Goal: Information Seeking & Learning: Learn about a topic

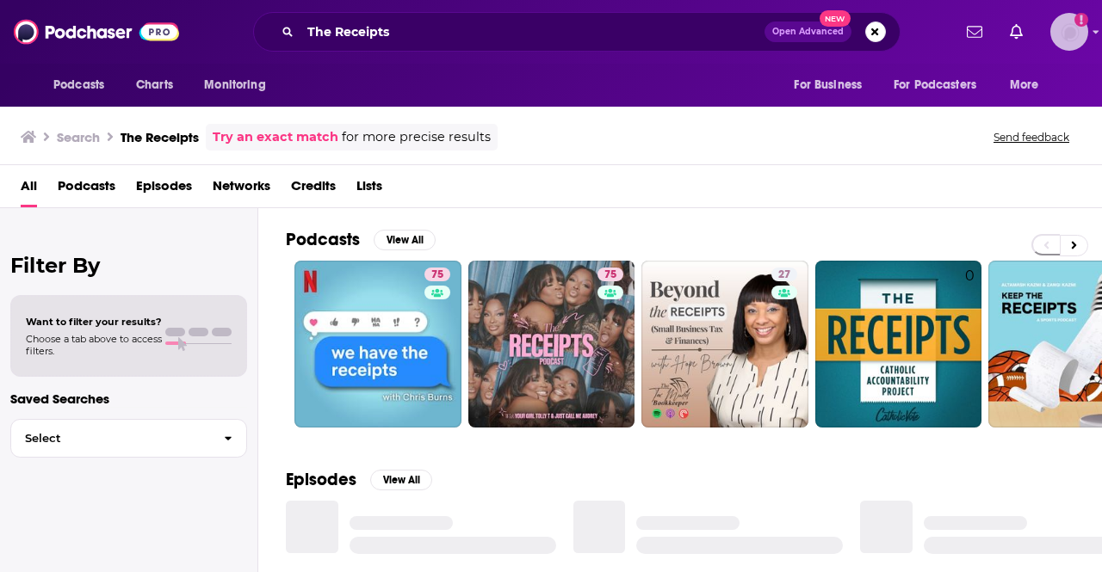
click at [1077, 31] on img "Logged in as esmith_bg" at bounding box center [1069, 32] width 38 height 38
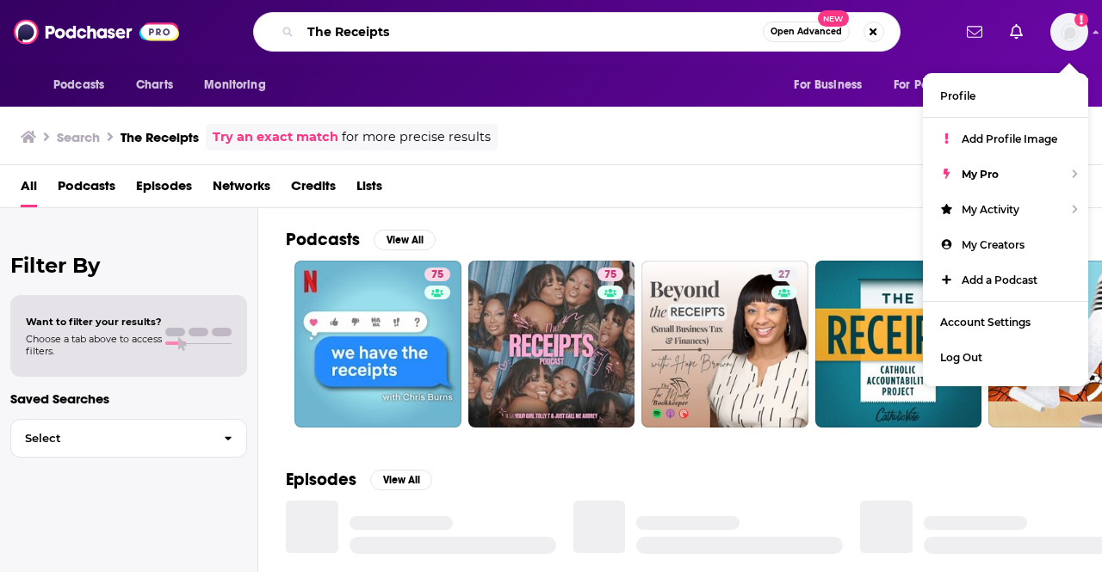
click at [461, 42] on input "The Receipts" at bounding box center [531, 32] width 462 height 28
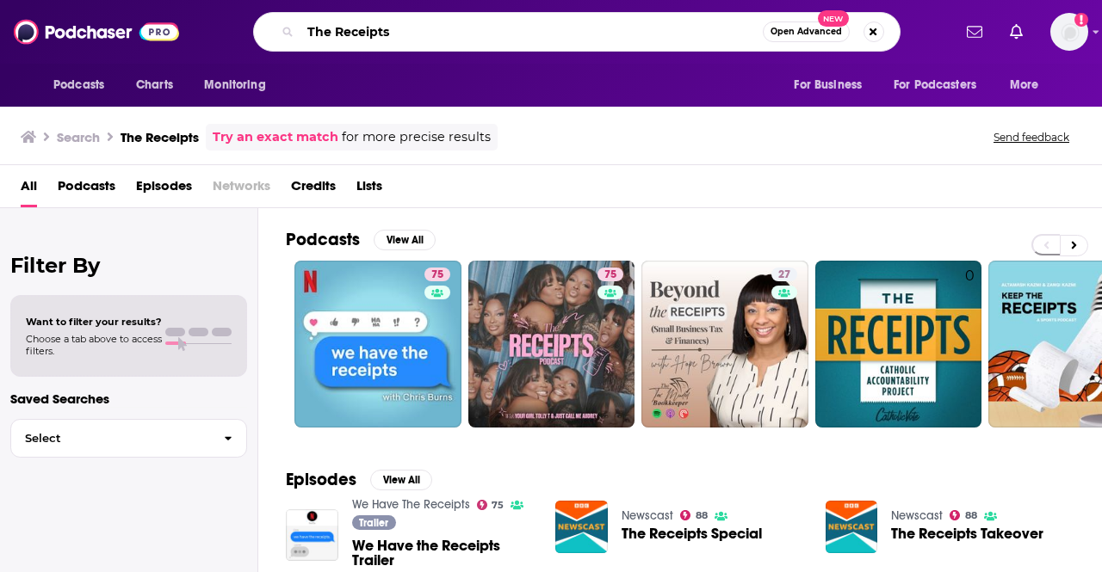
drag, startPoint x: 459, startPoint y: 34, endPoint x: 208, endPoint y: 5, distance: 252.1
click at [208, 4] on div "Podcasts Charts Monitoring The Receipts Open Advanced New For Business For Podc…" at bounding box center [551, 32] width 1102 height 64
type input "the cpg guys"
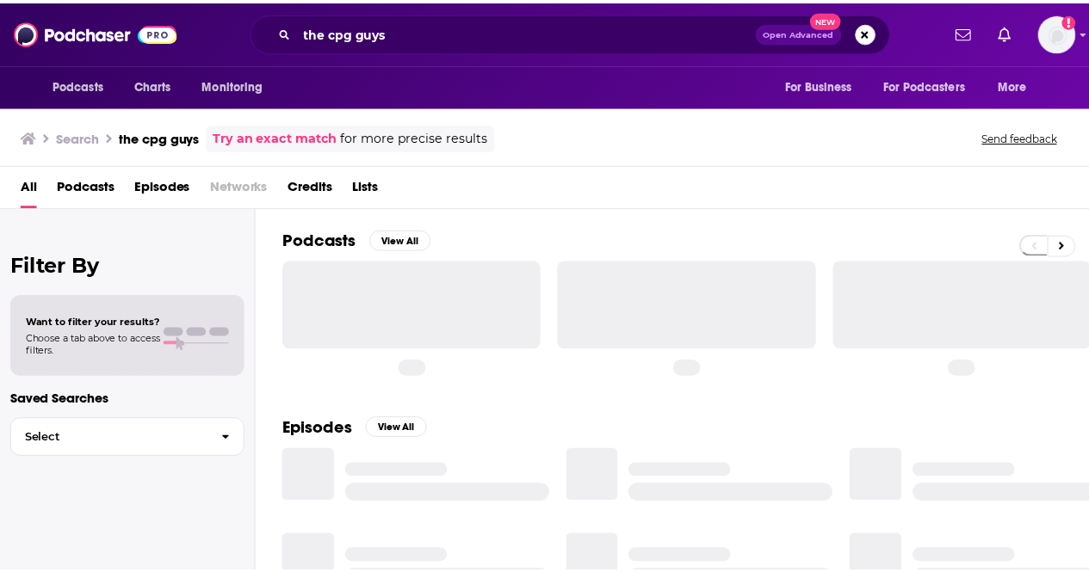
scroll to position [86, 0]
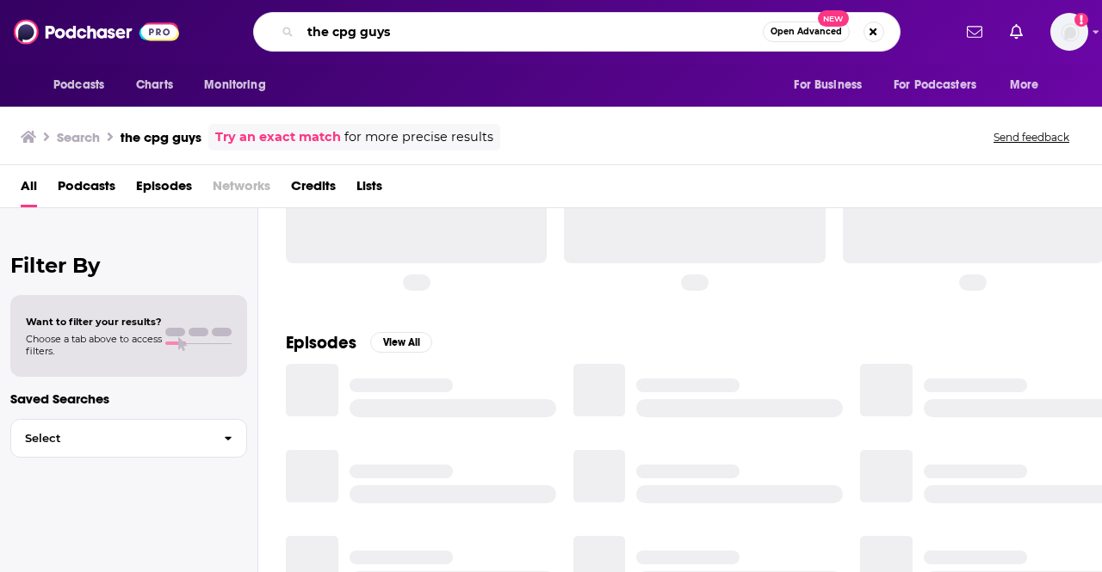
click at [571, 26] on input "the cpg guys" at bounding box center [531, 32] width 462 height 28
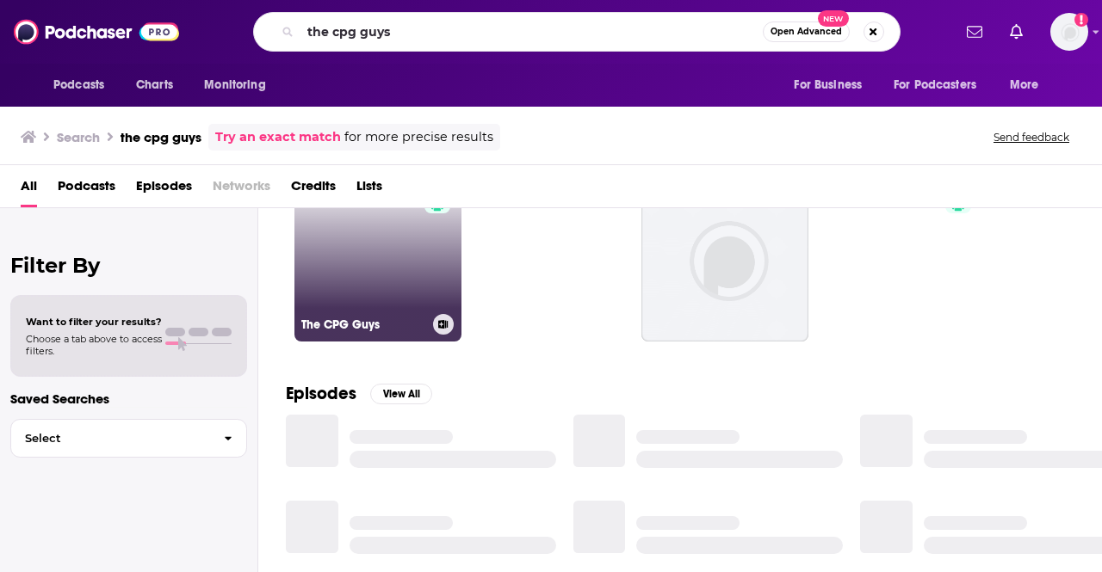
click at [371, 241] on link "53 The CPG Guys" at bounding box center [377, 258] width 167 height 167
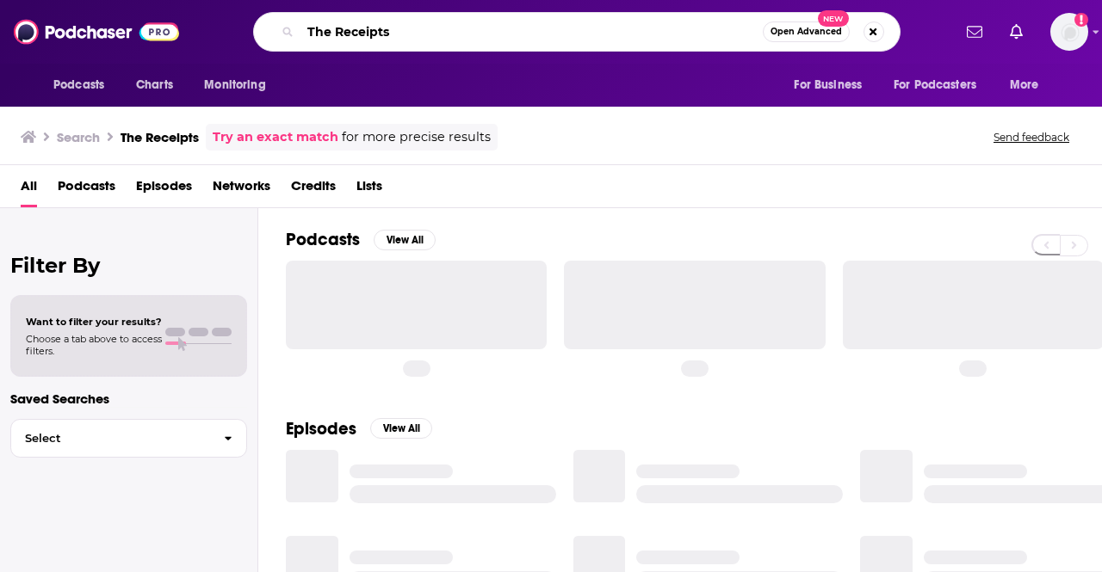
drag, startPoint x: 0, startPoint y: 0, endPoint x: 232, endPoint y: 3, distance: 232.5
click at [232, 3] on div "Podcasts Charts Monitoring The Receipts Open Advanced New For Business For Podc…" at bounding box center [551, 32] width 1102 height 64
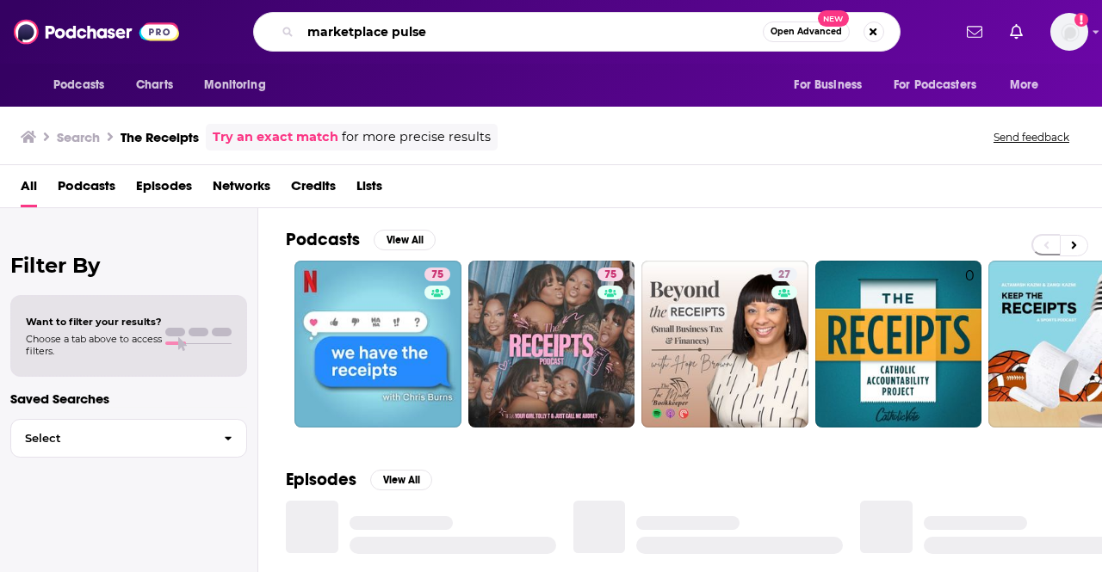
type input "marketplace pulse"
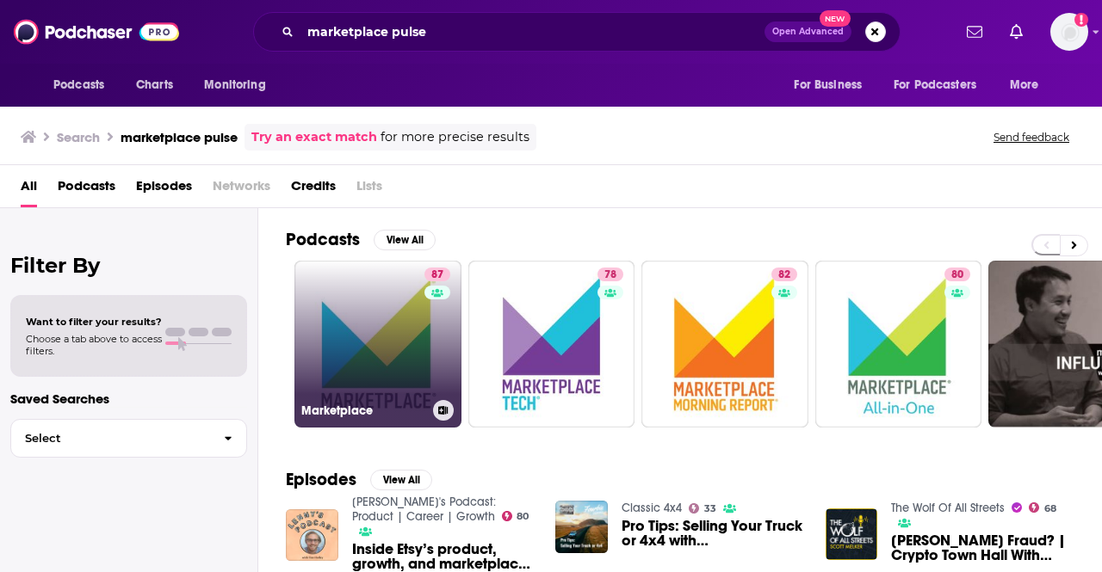
click at [394, 303] on link "87 Marketplace" at bounding box center [377, 344] width 167 height 167
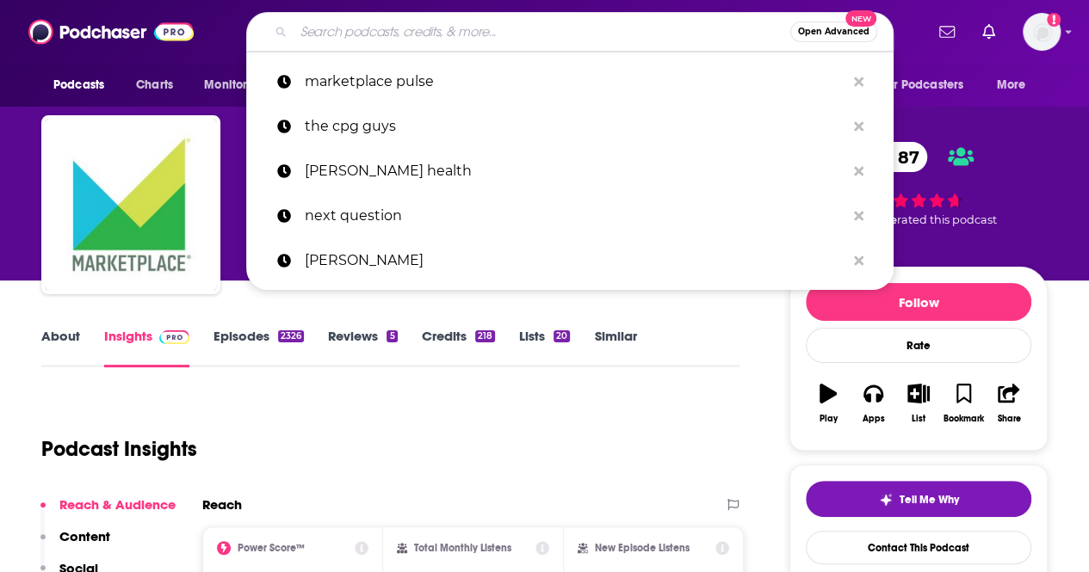
click at [558, 35] on input "Search podcasts, credits, & more..." at bounding box center [542, 32] width 497 height 28
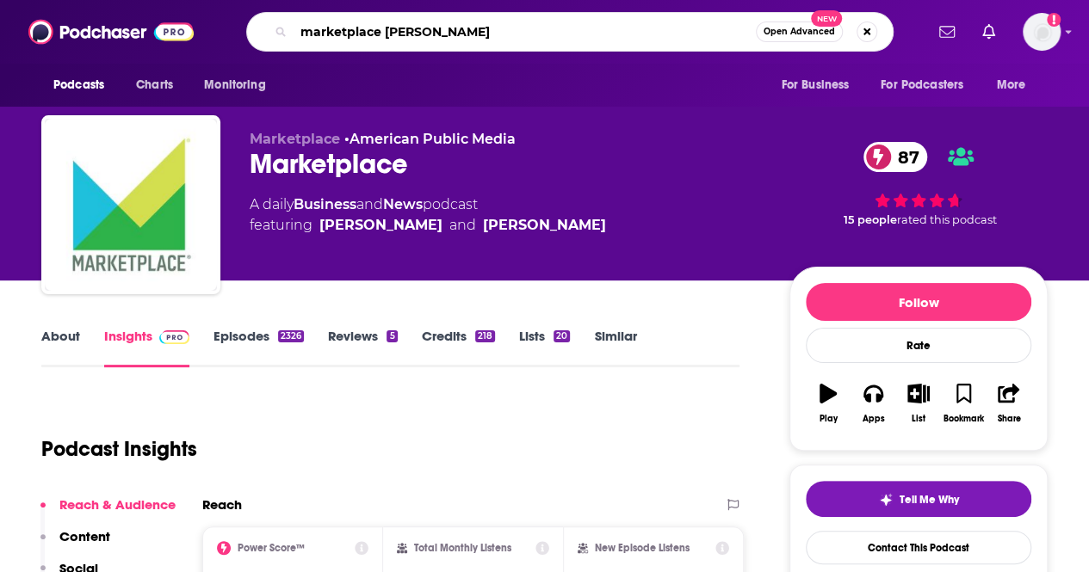
type input "marketplace pulse"
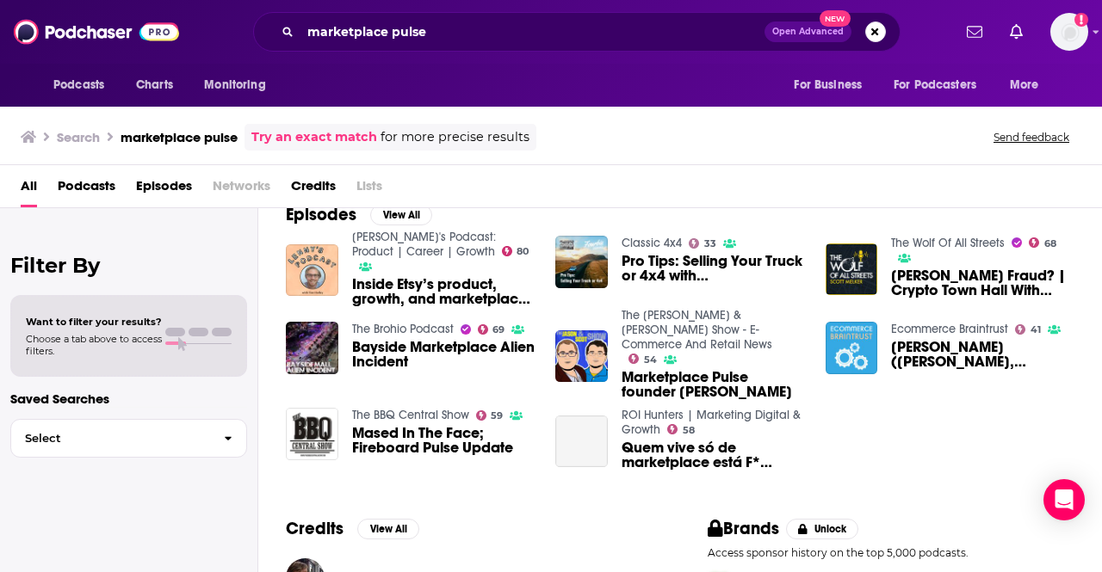
scroll to position [210, 0]
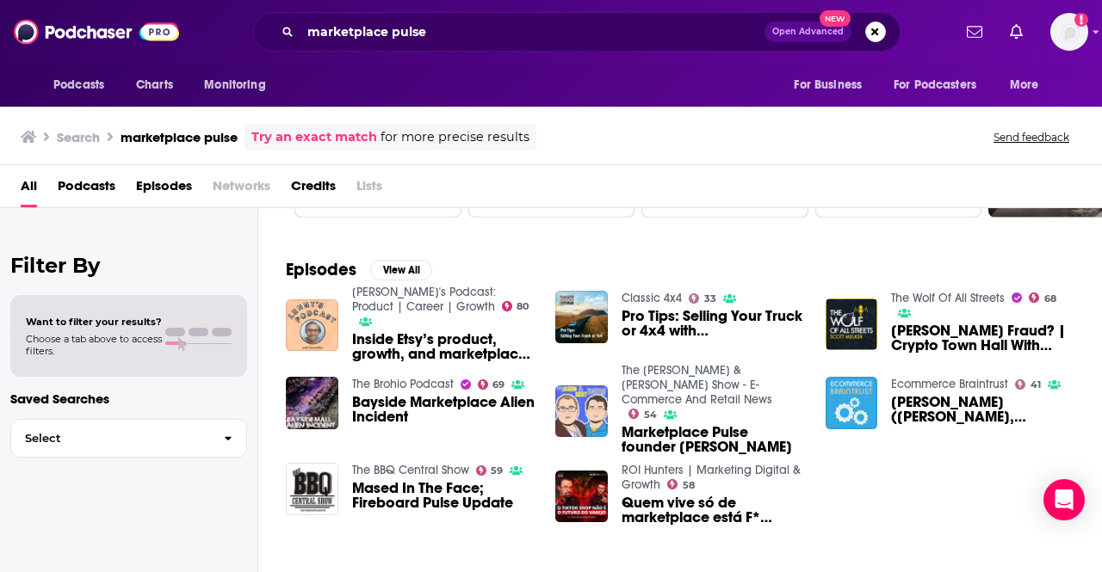
click at [572, 400] on img "Marketplace Pulse founder Juozas Kaziukenas" at bounding box center [581, 412] width 53 height 53
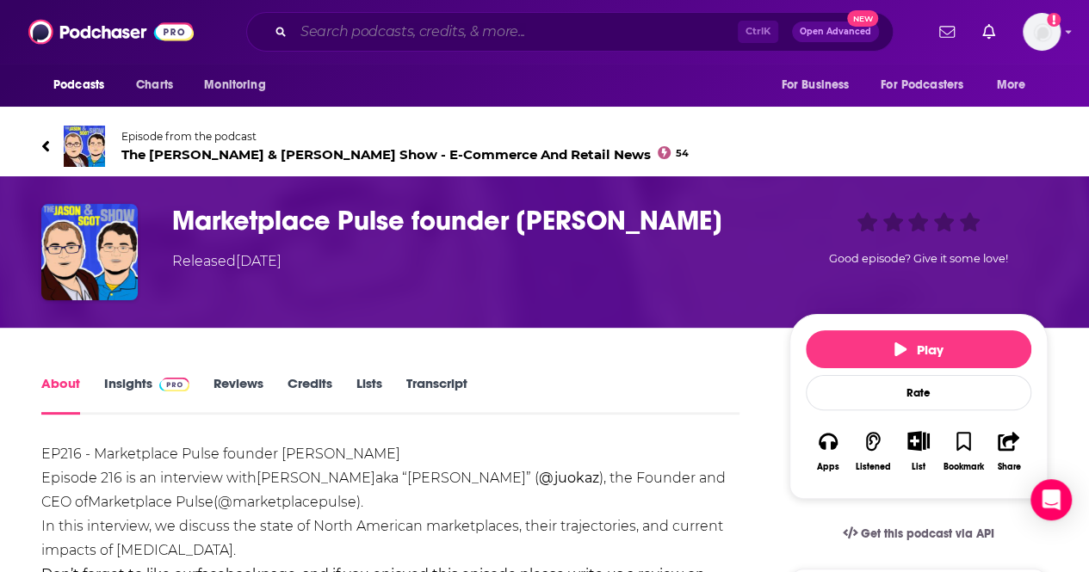
click at [449, 31] on input "Search podcasts, credits, & more..." at bounding box center [516, 32] width 444 height 28
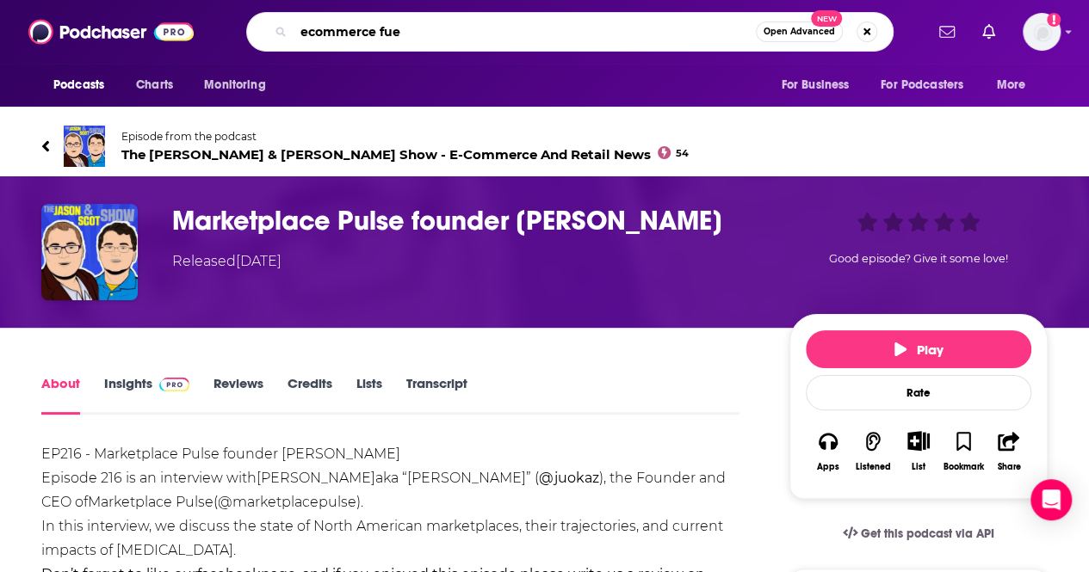
type input "ecommerce fuel"
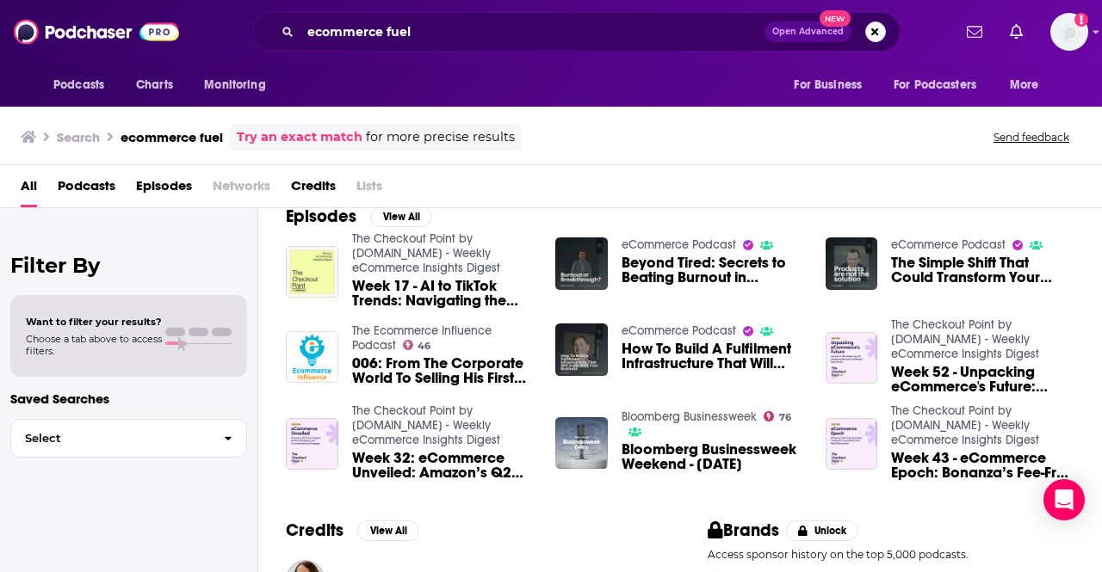
scroll to position [296, 0]
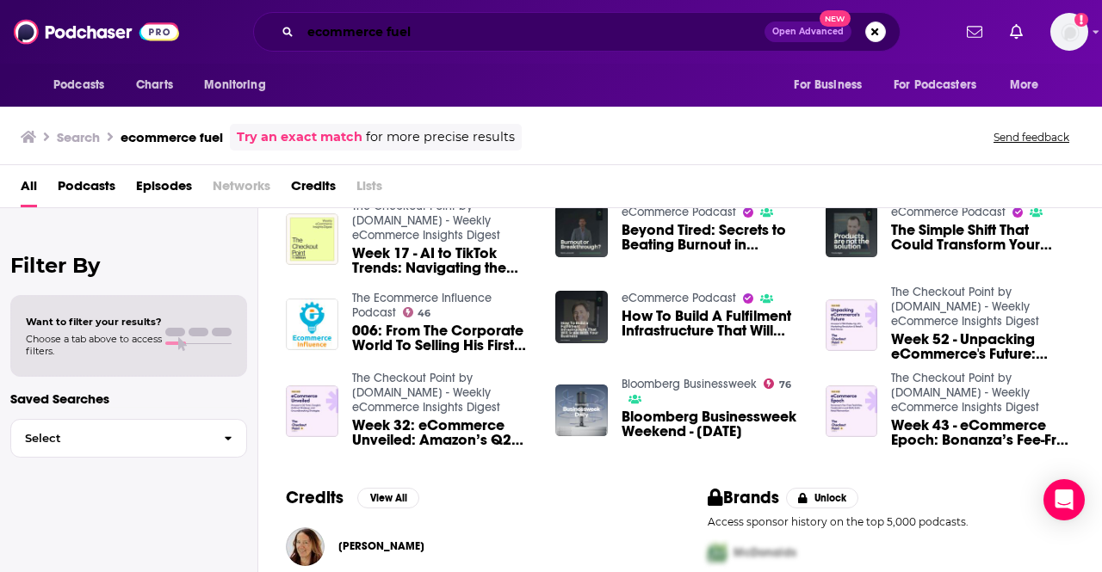
click at [461, 34] on input "ecommerce fuel" at bounding box center [532, 32] width 464 height 28
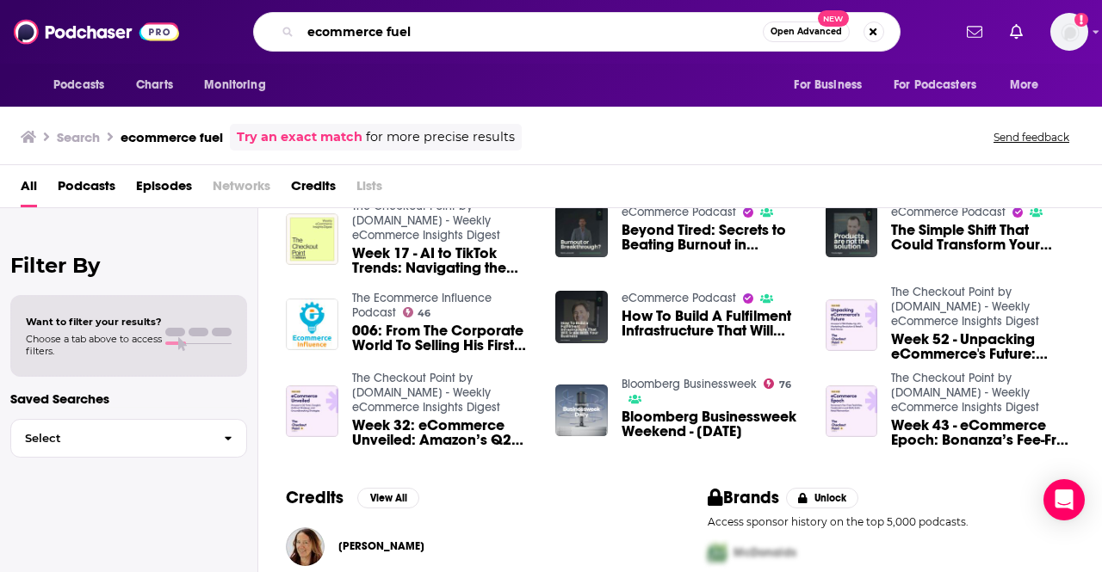
drag, startPoint x: 461, startPoint y: 34, endPoint x: 411, endPoint y: 38, distance: 49.3
click at [411, 38] on input "ecommerce fuel" at bounding box center [531, 32] width 462 height 28
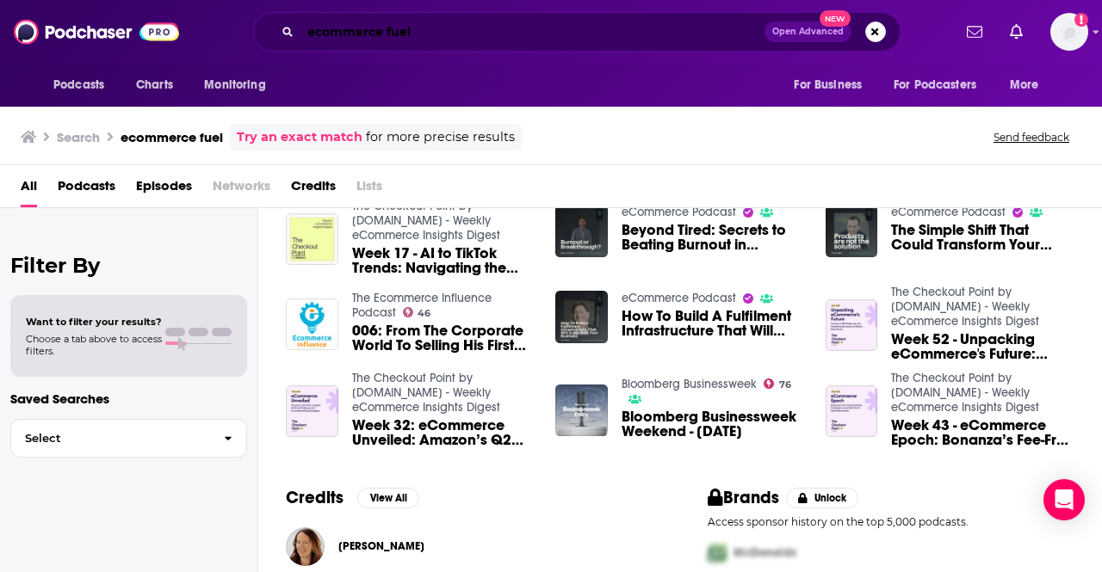
click at [515, 32] on input "ecommerce fuel" at bounding box center [532, 32] width 464 height 28
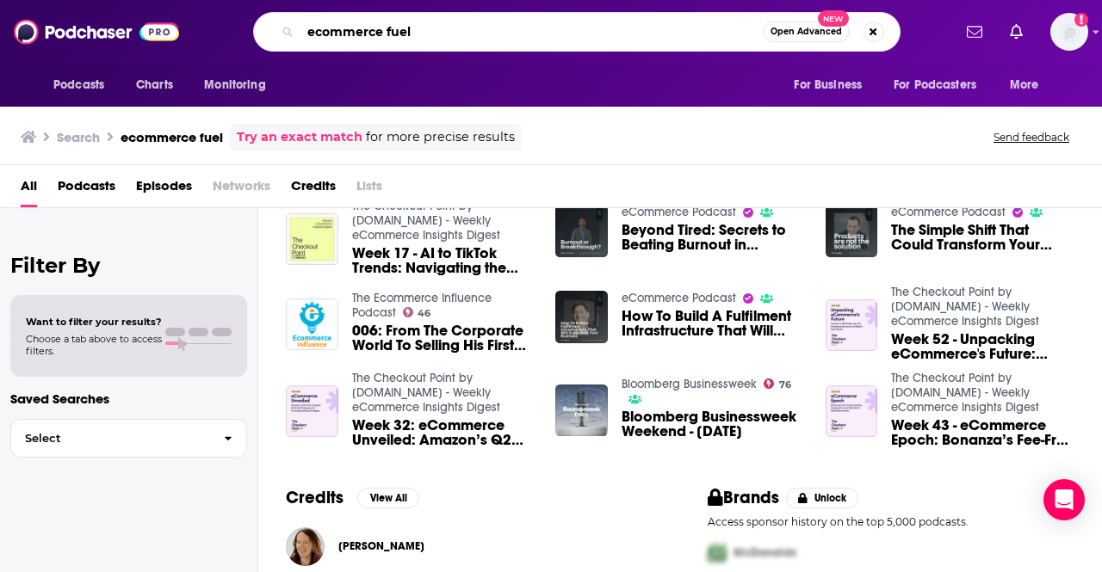
click at [446, 23] on input "ecommerce fuel" at bounding box center [531, 32] width 462 height 28
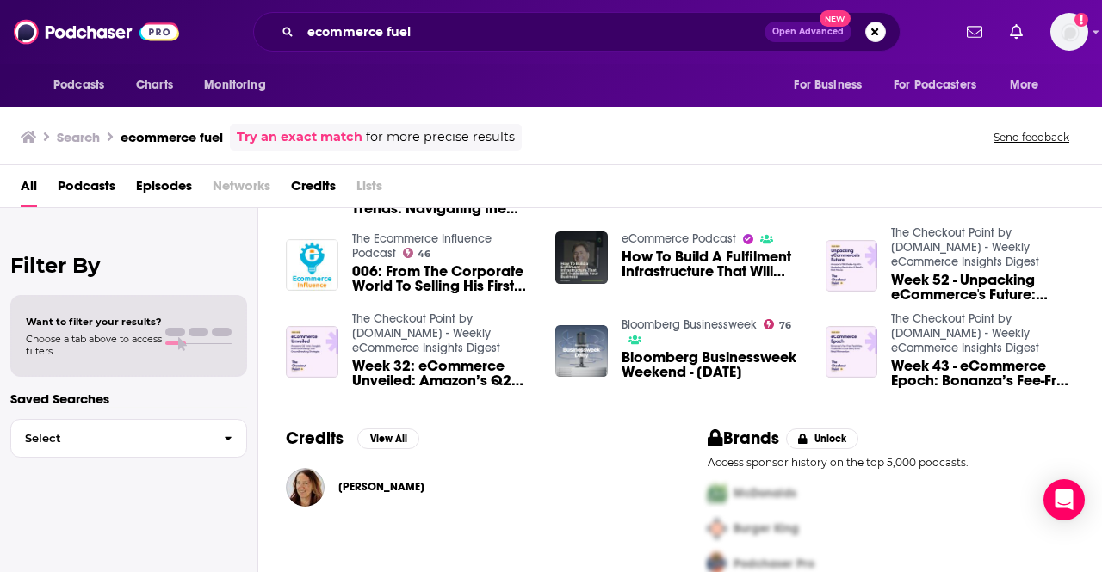
scroll to position [382, 0]
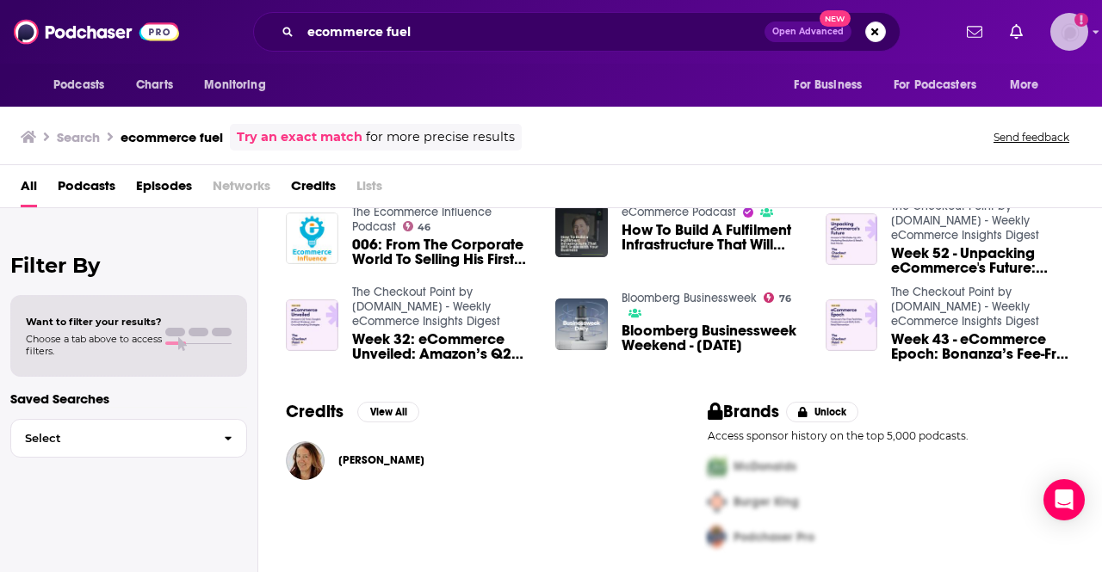
click at [1069, 28] on img "Logged in as esmith_bg" at bounding box center [1069, 32] width 38 height 38
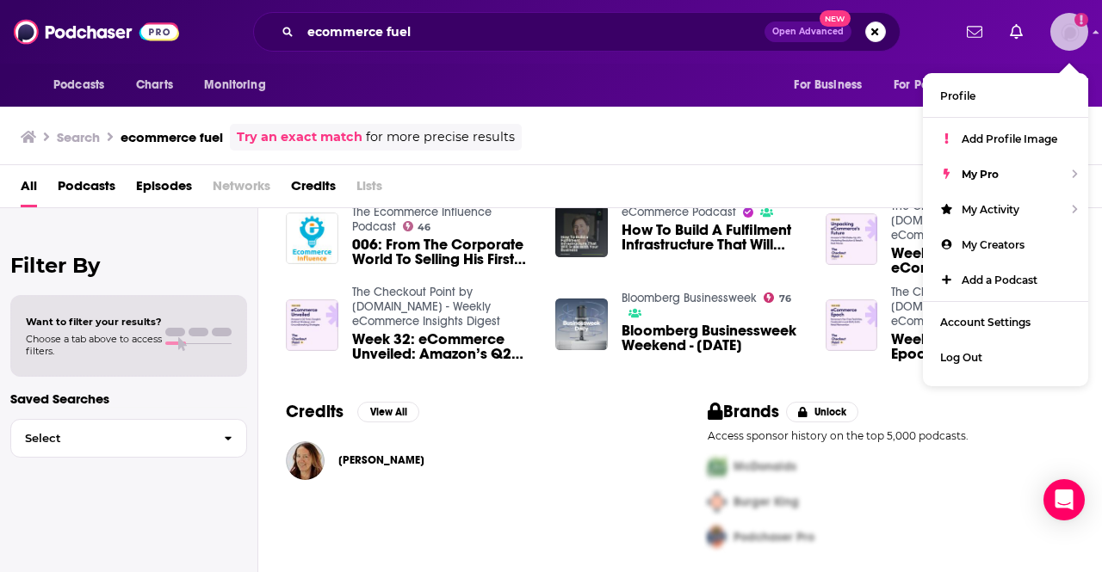
click at [1069, 28] on img "Logged in as esmith_bg" at bounding box center [1069, 32] width 38 height 38
drag, startPoint x: 437, startPoint y: 16, endPoint x: 432, endPoint y: 33, distance: 17.2
click at [437, 16] on div "ecommerce fuel Open Advanced New" at bounding box center [576, 32] width 647 height 40
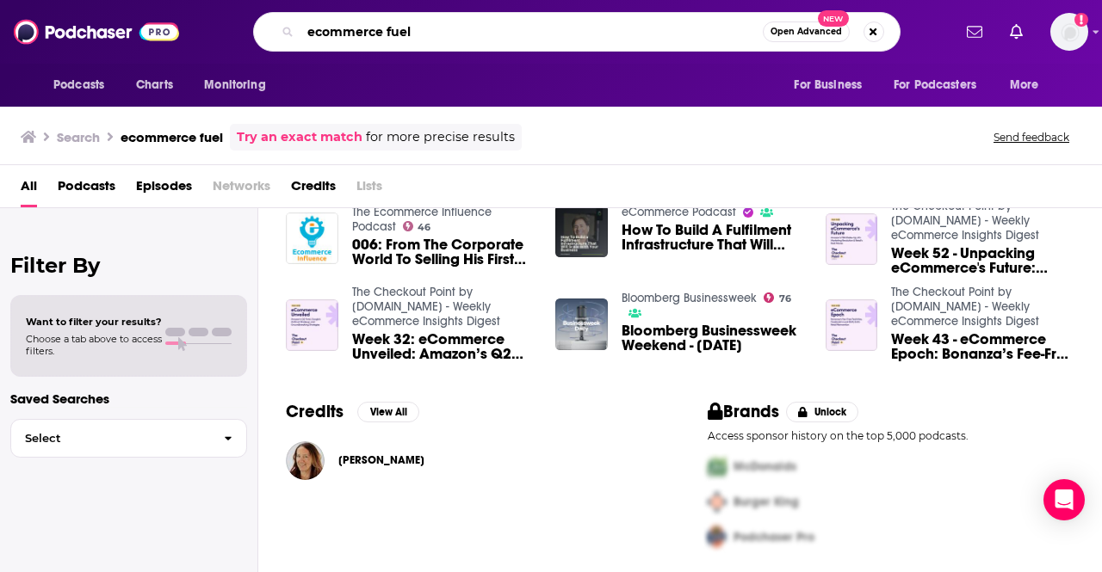
drag, startPoint x: 430, startPoint y: 34, endPoint x: 244, endPoint y: 6, distance: 188.8
click at [244, 6] on div "Podcasts Charts Monitoring ecommerce fuel Open Advanced New For Business For Po…" at bounding box center [551, 32] width 1102 height 64
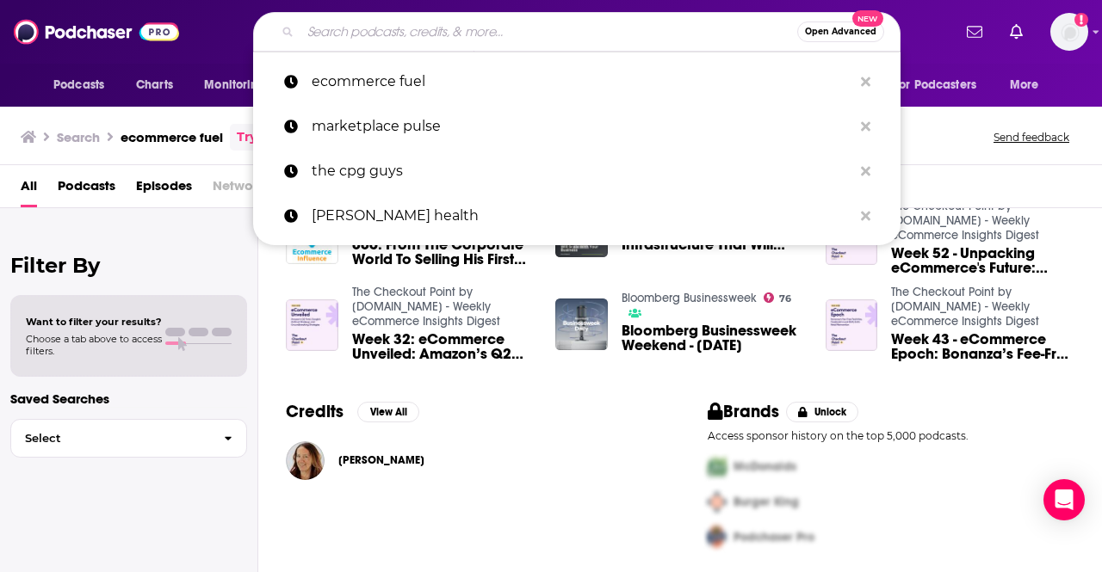
paste input "[PERSON_NAME]"
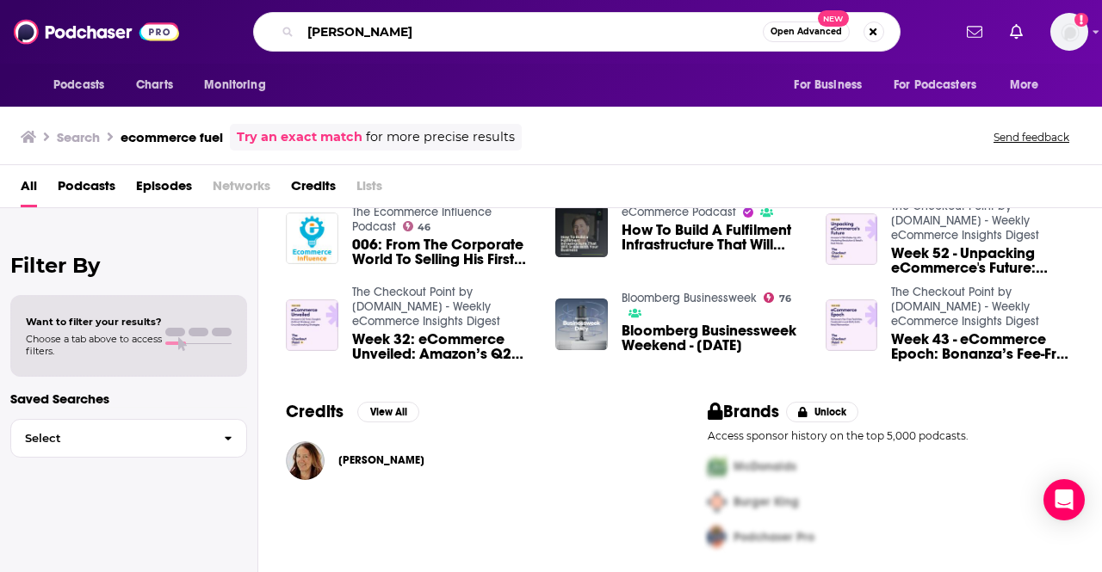
type input "[PERSON_NAME]"
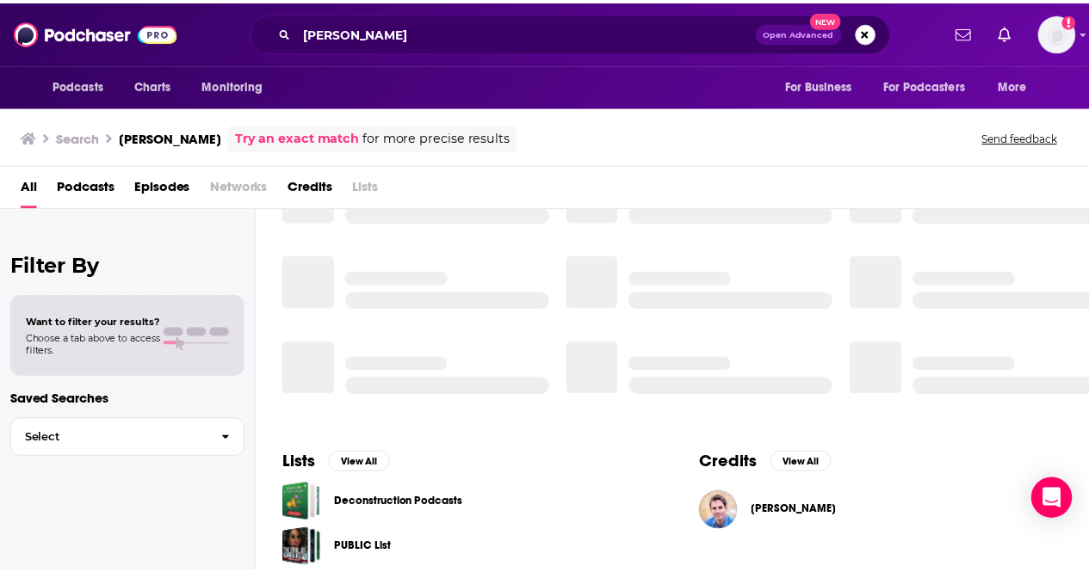
scroll to position [382, 0]
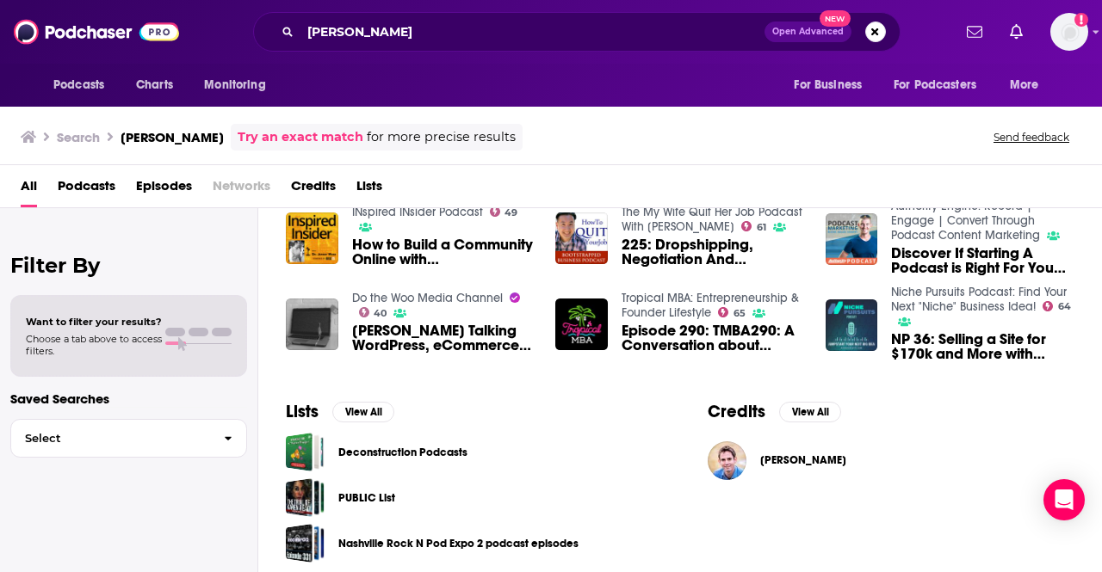
click at [782, 454] on span "[PERSON_NAME]" at bounding box center [803, 461] width 86 height 14
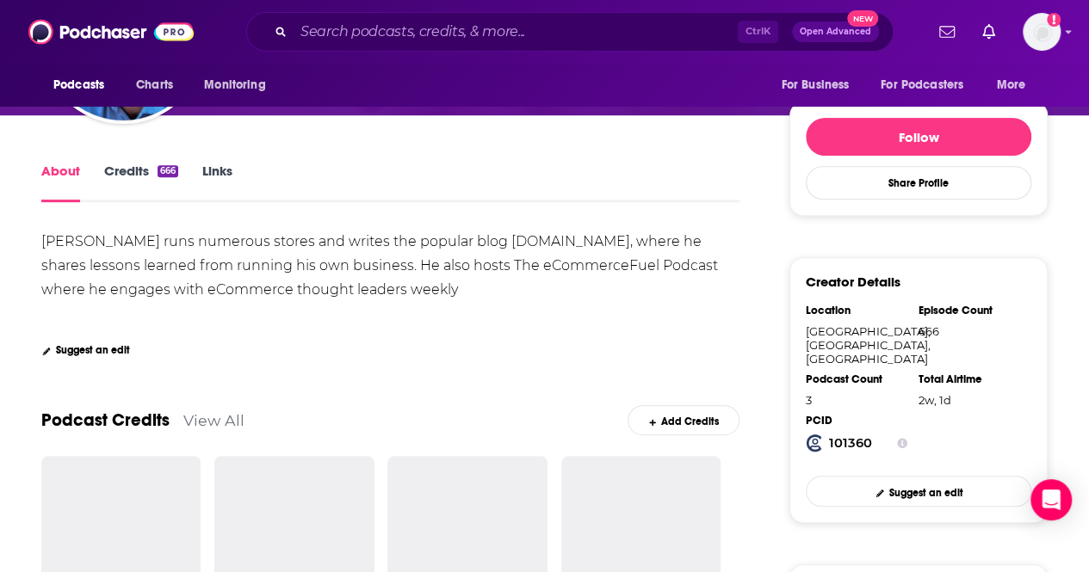
scroll to position [517, 0]
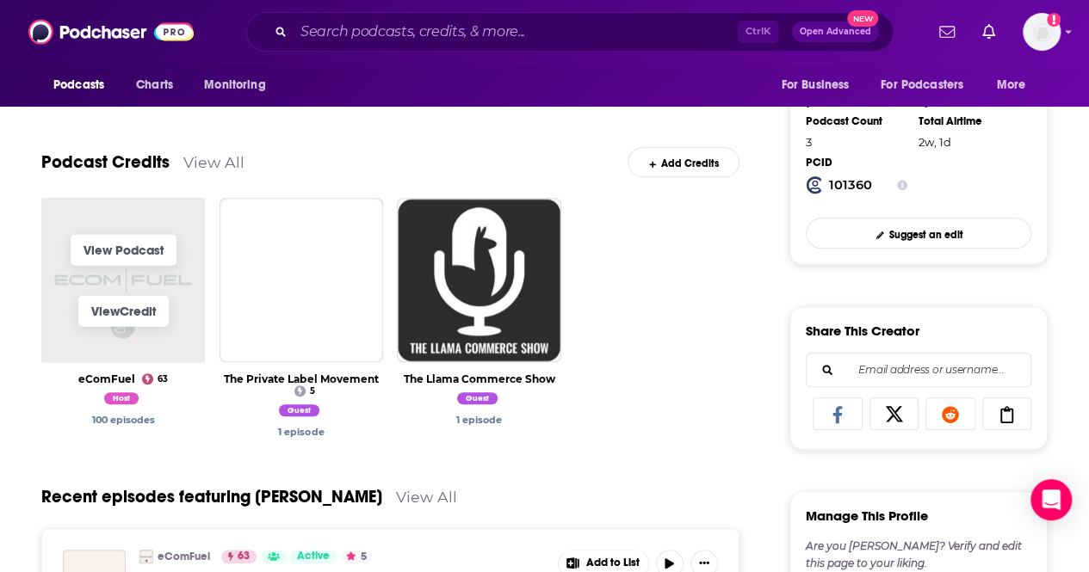
click at [136, 280] on span "View Podcast" at bounding box center [123, 250] width 164 height 61
click at [158, 220] on span "View Podcast" at bounding box center [123, 250] width 164 height 61
click at [146, 247] on link "View Podcast" at bounding box center [124, 249] width 106 height 31
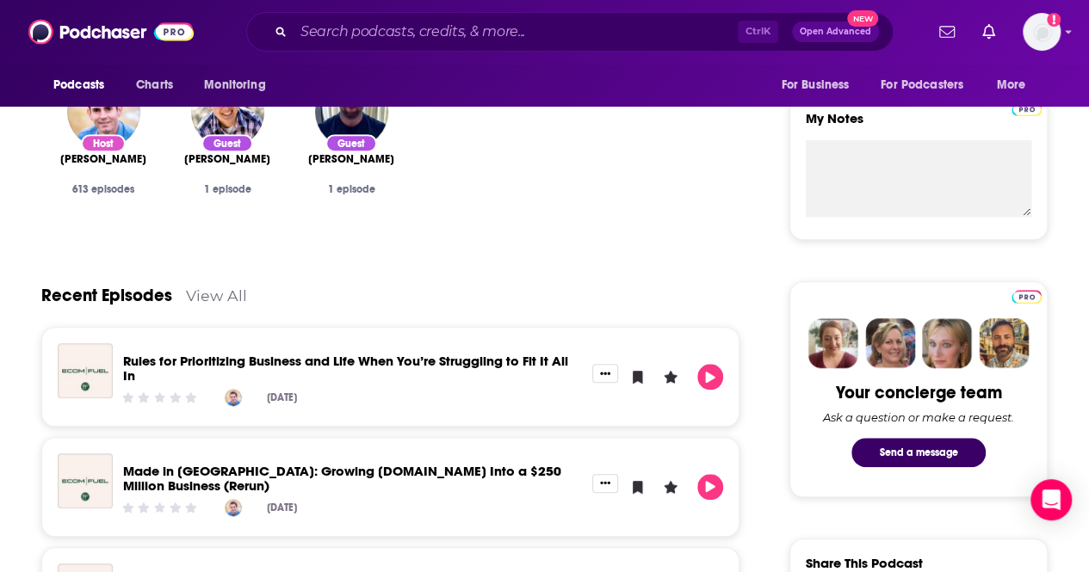
scroll to position [603, 0]
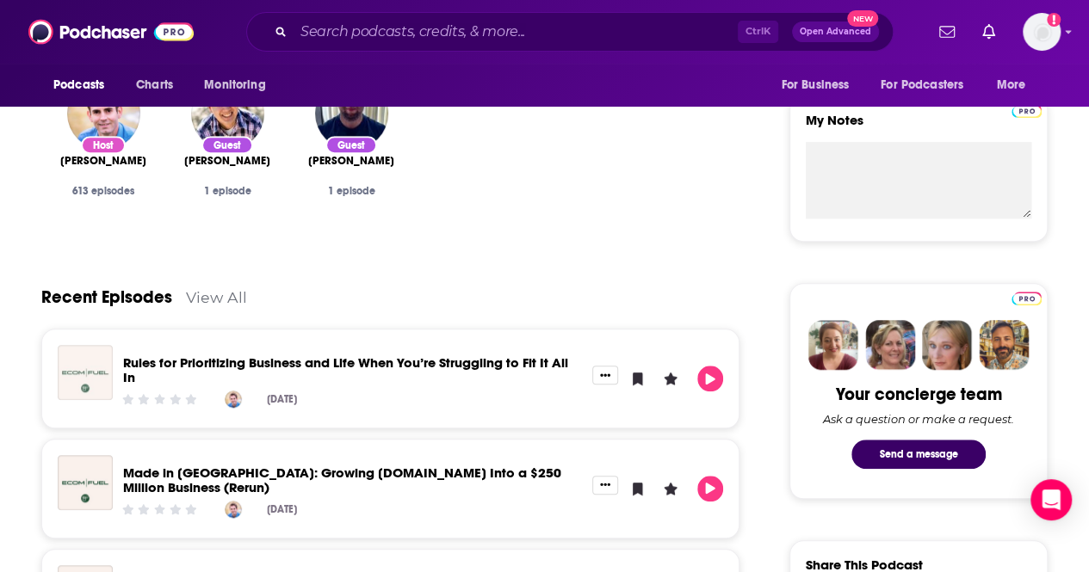
click at [82, 365] on img "Rules for Prioritizing Business and Life When You’re Struggling to Fit It All In" at bounding box center [85, 372] width 55 height 55
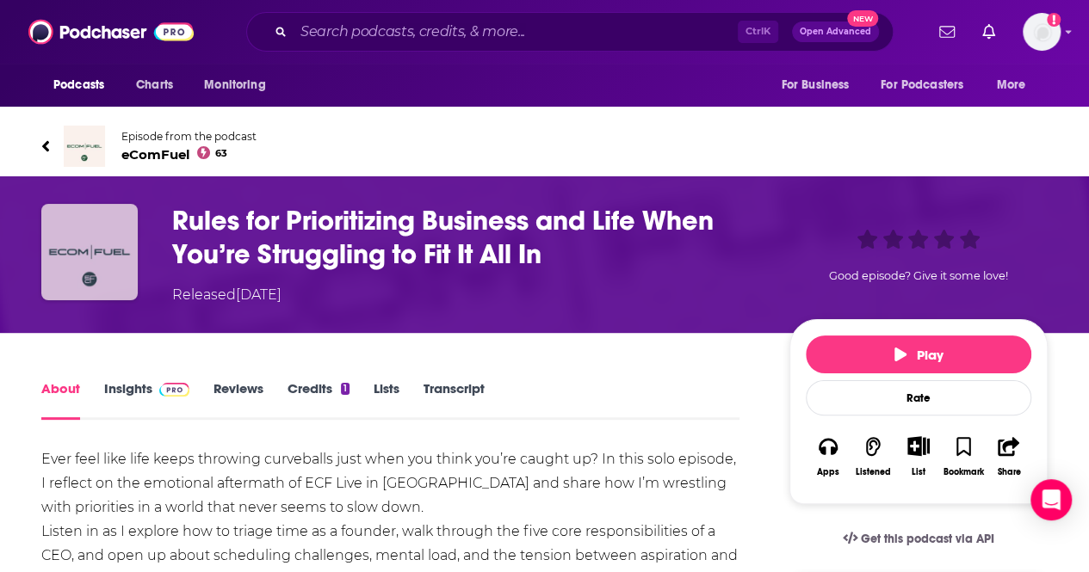
click at [107, 240] on img "Rules for Prioritizing Business and Life When You’re Struggling to Fit It All In" at bounding box center [89, 252] width 96 height 96
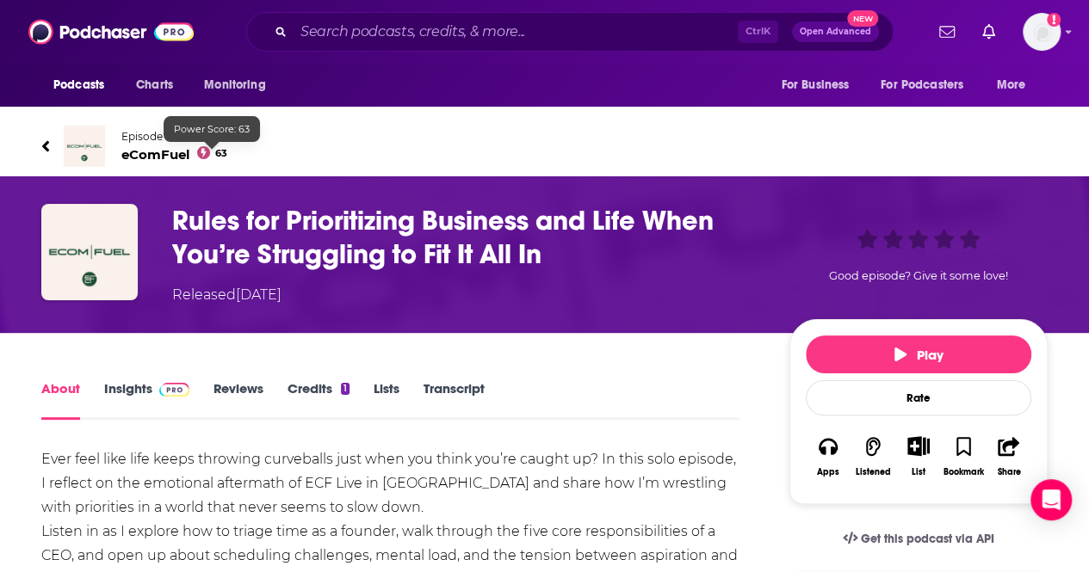
click at [168, 153] on span "eComFuel 63" at bounding box center [188, 154] width 135 height 16
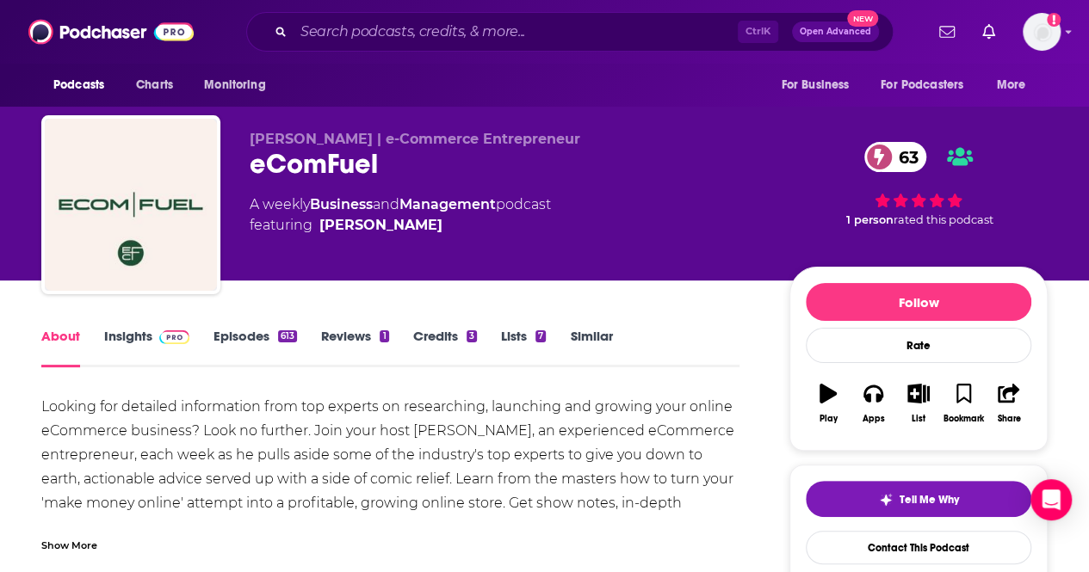
click at [321, 165] on div "eComFuel 63" at bounding box center [506, 164] width 512 height 34
click at [400, 34] on input "Search podcasts, credits, & more..." at bounding box center [516, 32] width 444 height 28
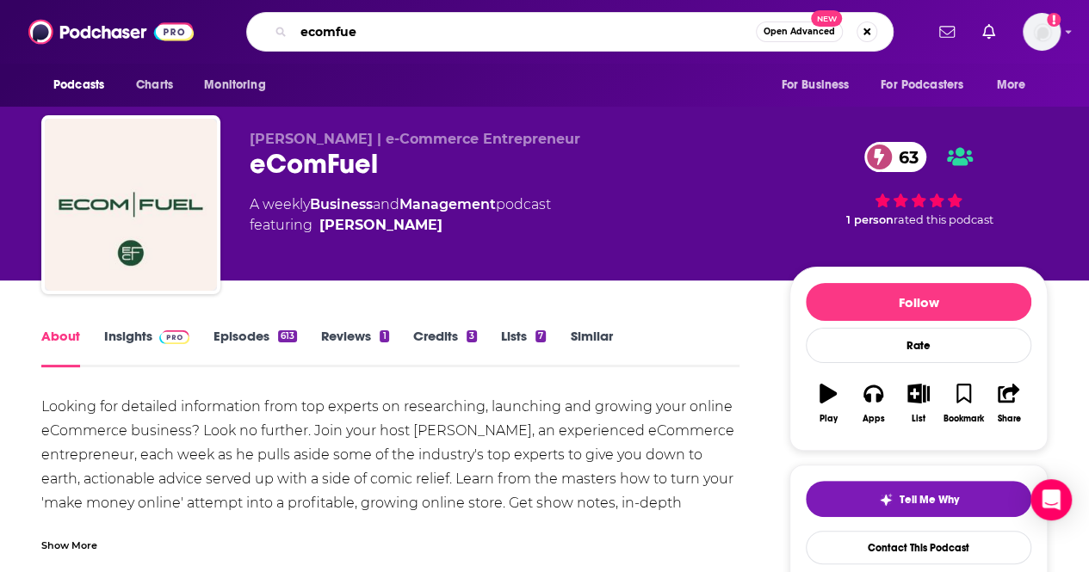
type input "ecomfuel"
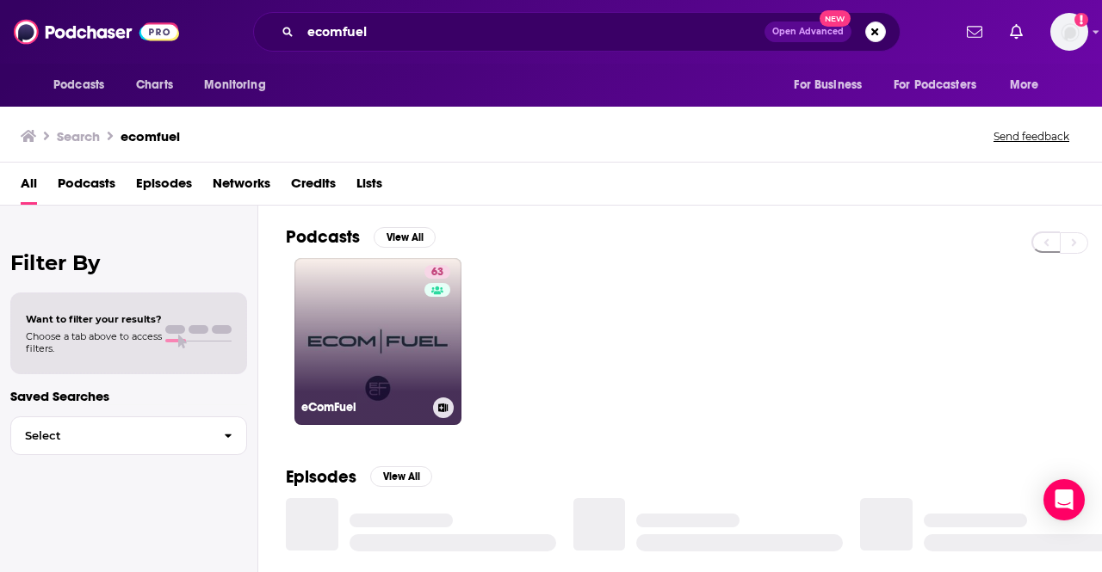
click at [333, 288] on link "63 eComFuel" at bounding box center [377, 341] width 167 height 167
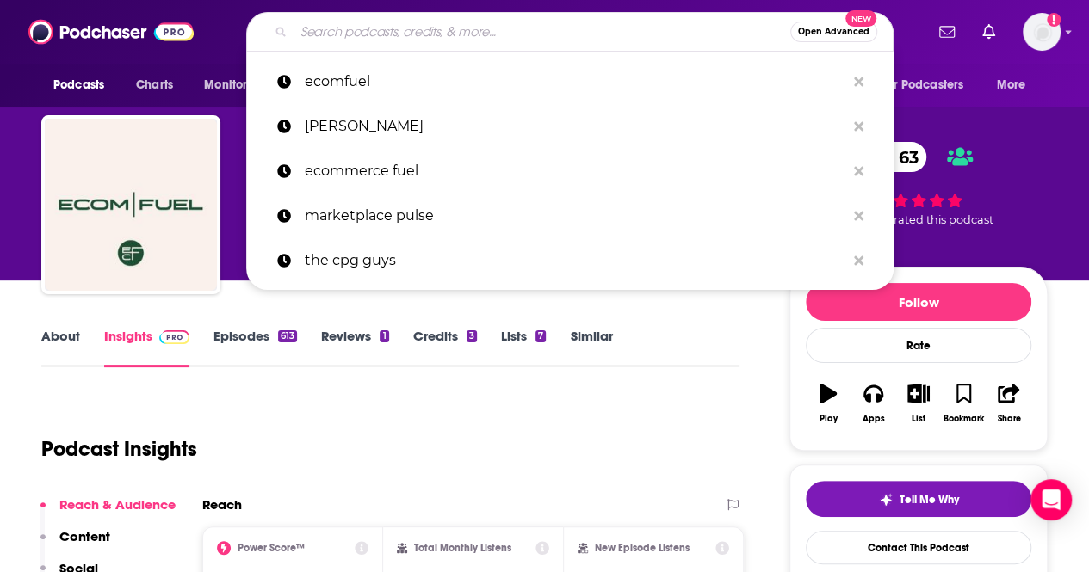
drag, startPoint x: 490, startPoint y: 43, endPoint x: 482, endPoint y: 34, distance: 11.6
click at [489, 42] on input "Search podcasts, credits, & more..." at bounding box center [542, 32] width 497 height 28
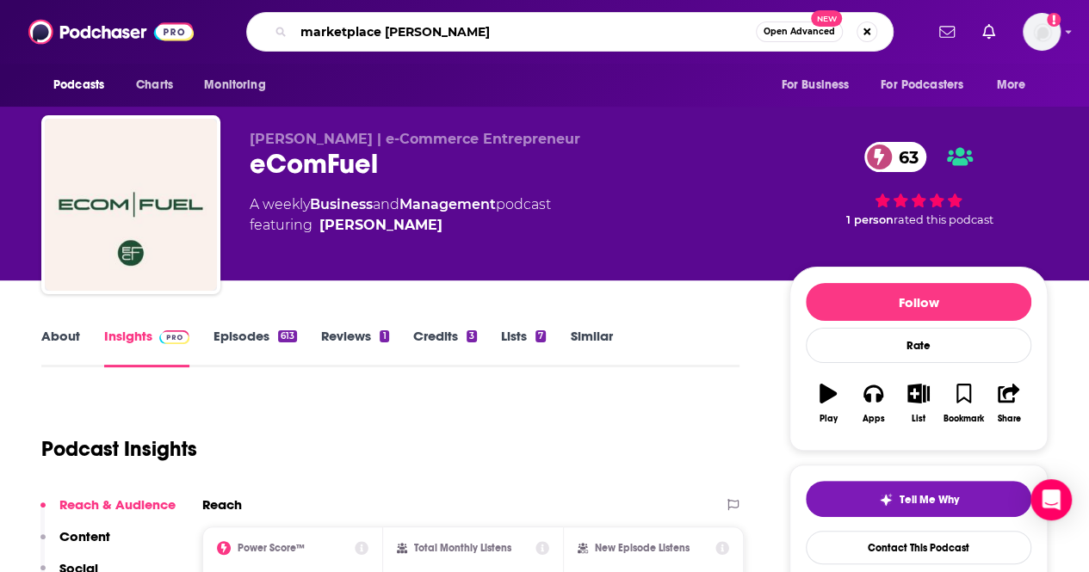
type input "marketplace pulse"
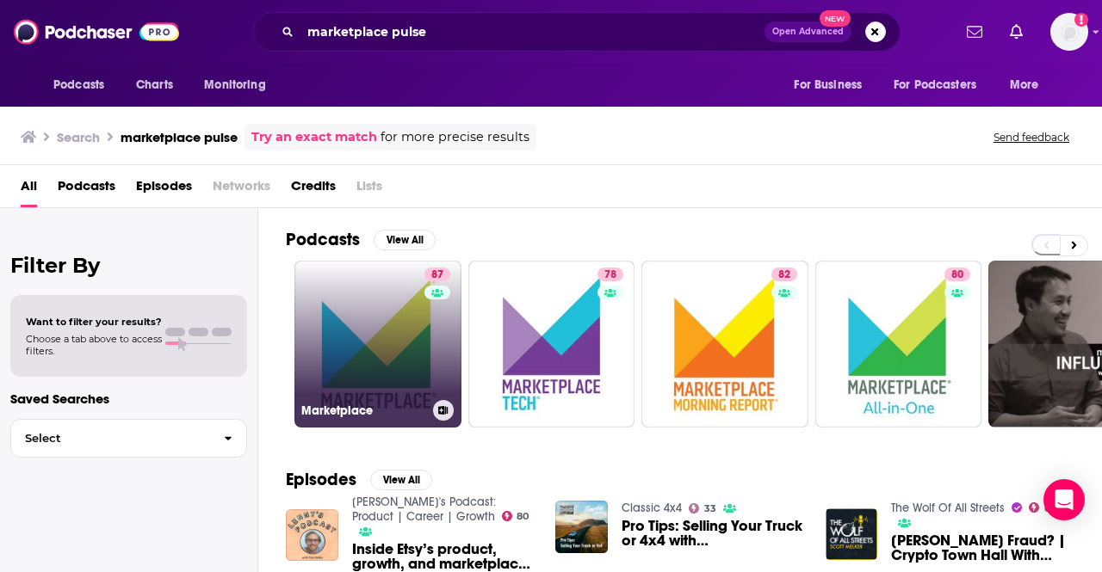
click at [394, 320] on link "87 Marketplace" at bounding box center [377, 344] width 167 height 167
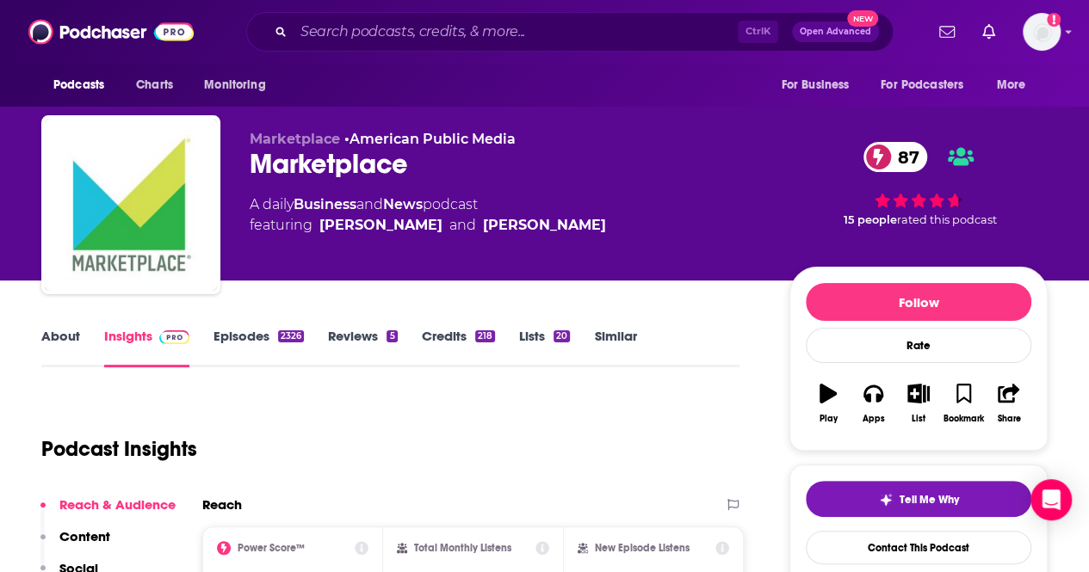
click at [405, 15] on div "Ctrl K Open Advanced New" at bounding box center [569, 32] width 647 height 40
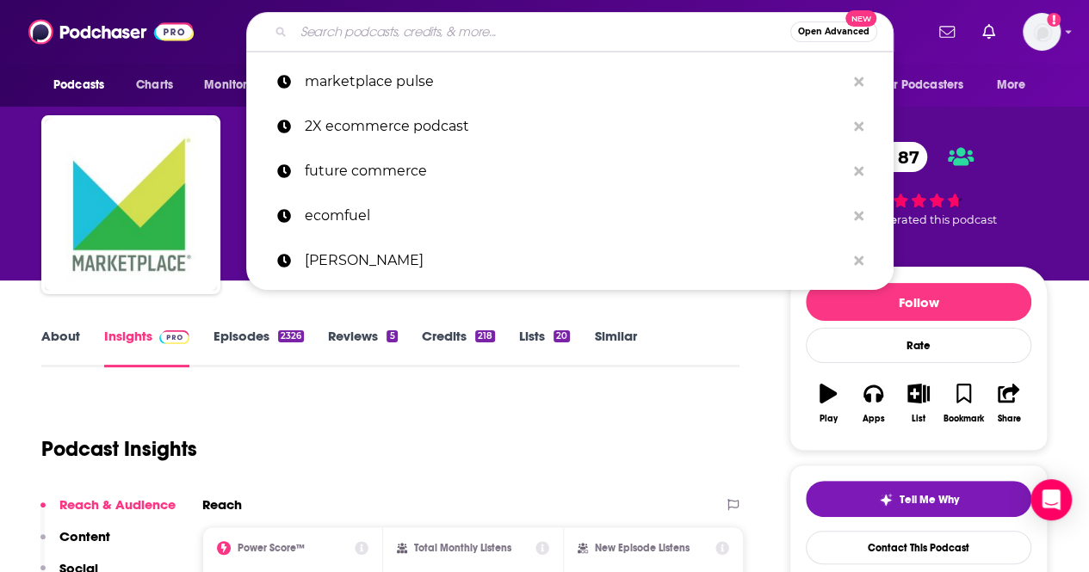
click at [410, 28] on input "Search podcasts, credits, & more..." at bounding box center [542, 32] width 497 height 28
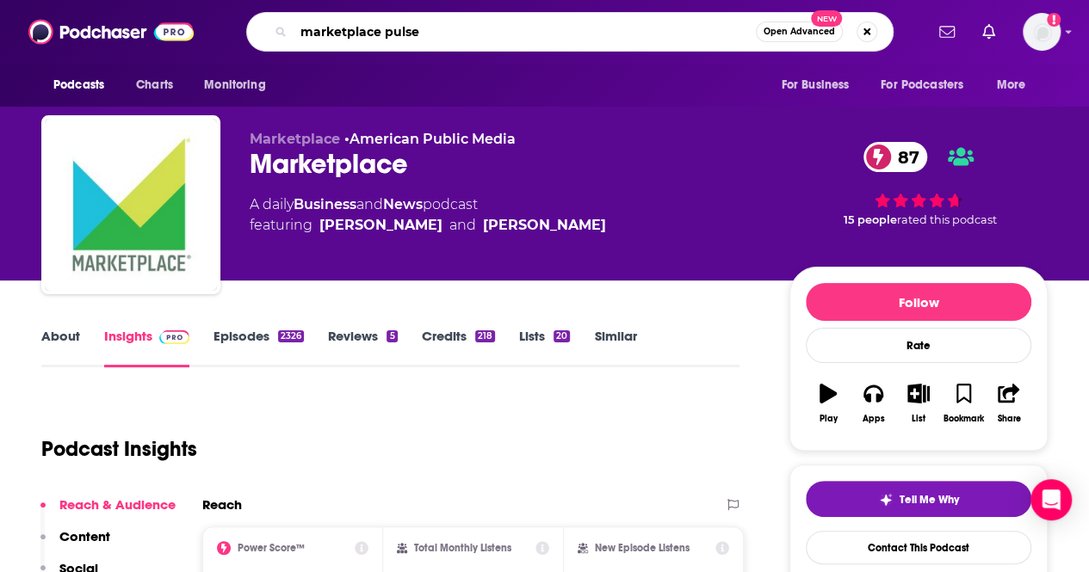
click at [507, 37] on input "marketplace pulse" at bounding box center [525, 32] width 462 height 28
drag, startPoint x: 479, startPoint y: 45, endPoint x: 379, endPoint y: 28, distance: 101.3
click at [379, 28] on input "marketplace pulse" at bounding box center [525, 32] width 462 height 28
type input "marketplace"
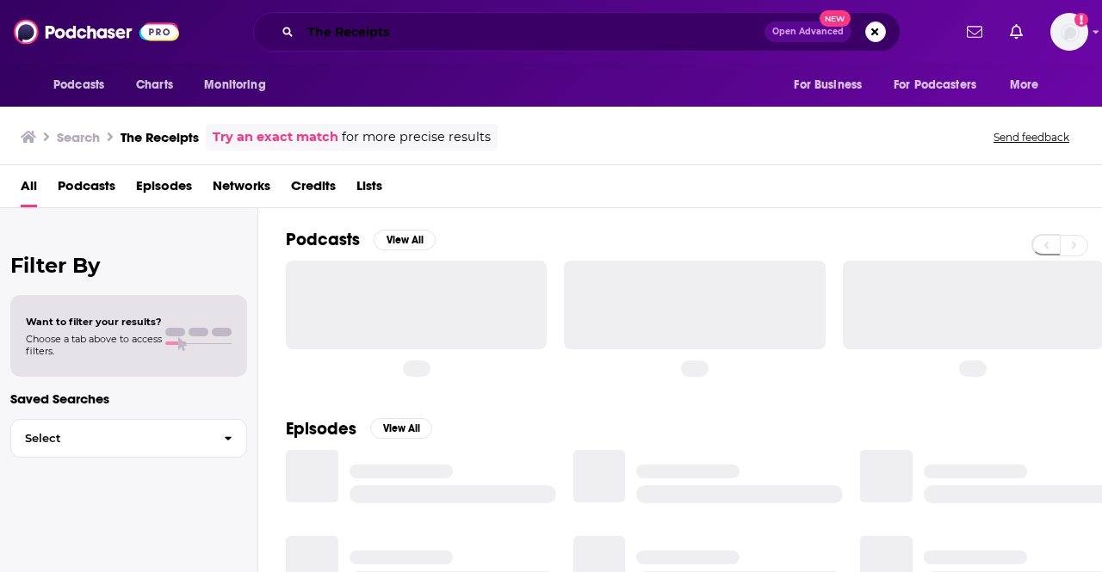
click at [380, 33] on input "The Receipts" at bounding box center [532, 32] width 464 height 28
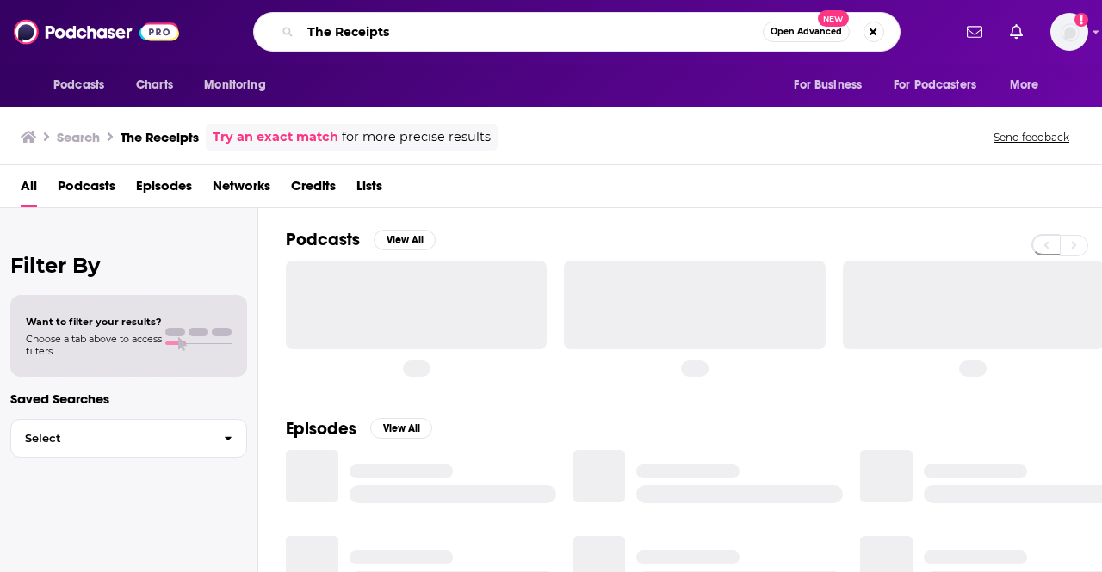
drag, startPoint x: 430, startPoint y: 30, endPoint x: 279, endPoint y: 11, distance: 151.8
click at [279, 11] on div "Podcasts Charts Monitoring The Receipts Open Advanced New For Business For Podc…" at bounding box center [551, 32] width 1102 height 64
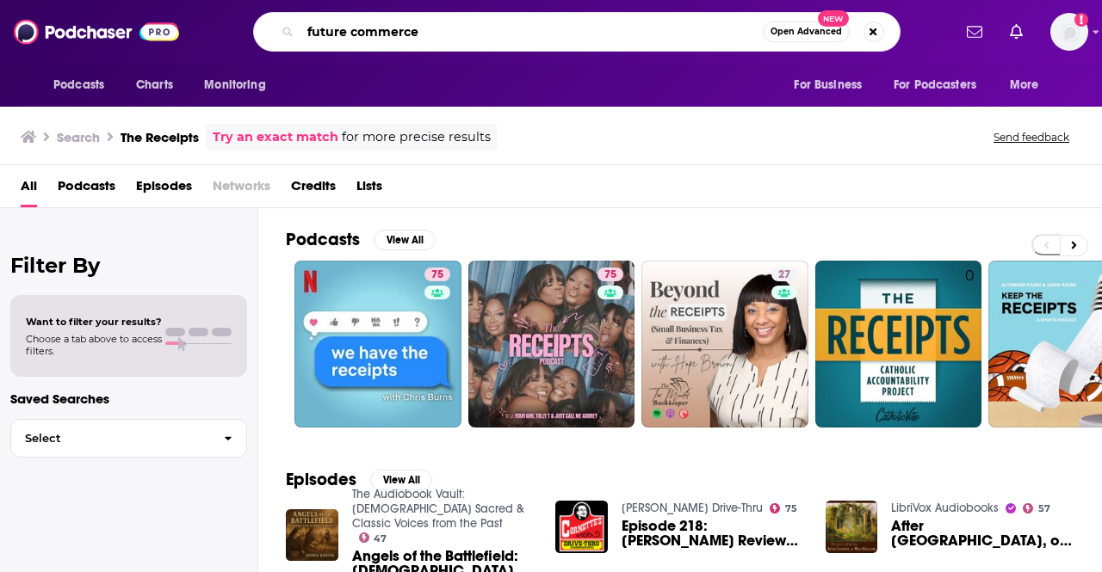
type input "future commerce"
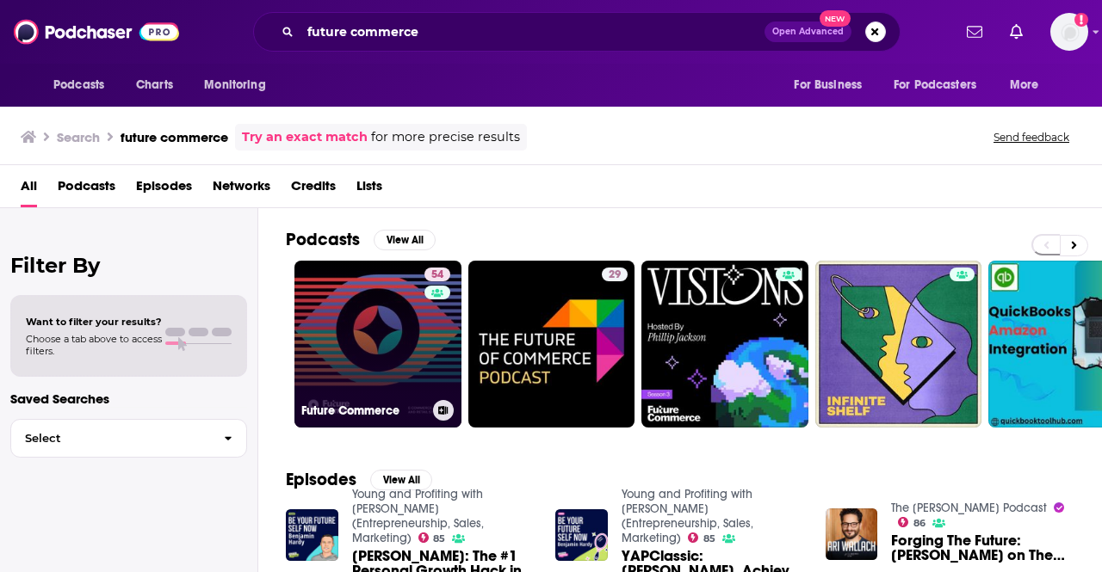
click at [374, 299] on link "54 Future Commerce" at bounding box center [377, 344] width 167 height 167
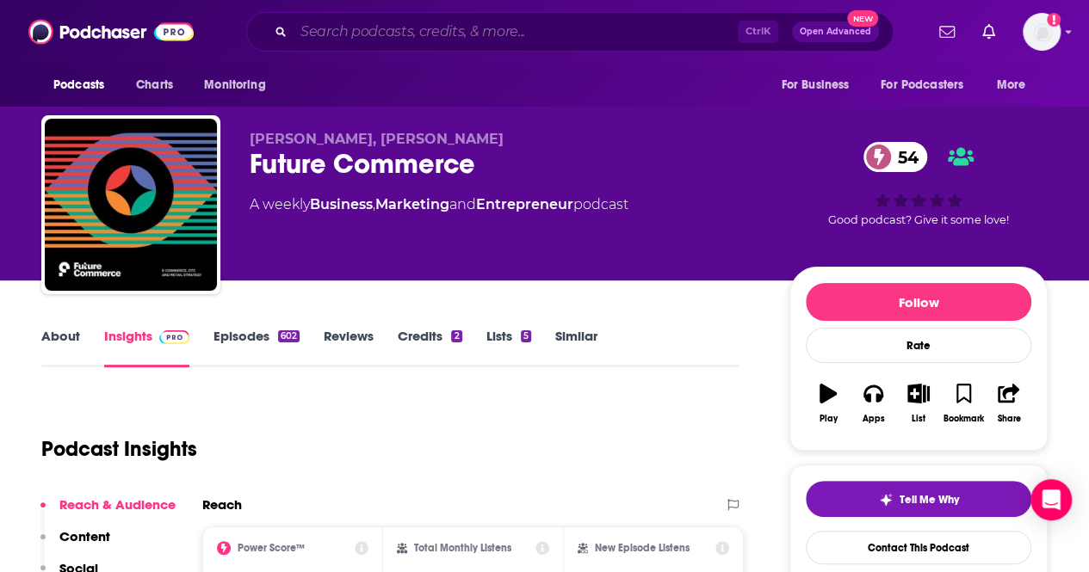
click at [523, 35] on input "Search podcasts, credits, & more..." at bounding box center [516, 32] width 444 height 28
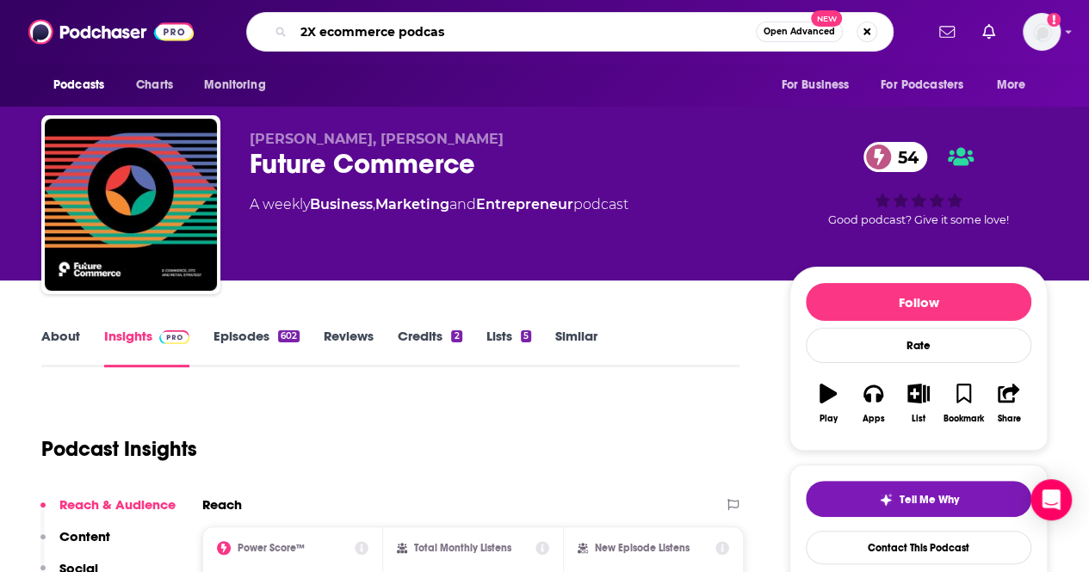
type input "2X ecommerce podcast"
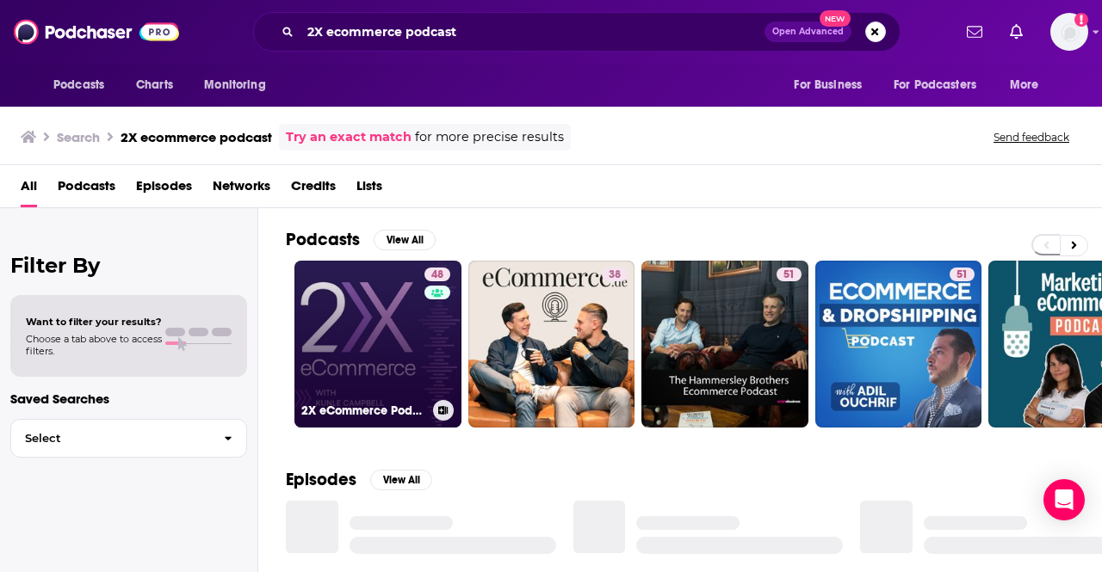
click at [390, 310] on link "48 2X eCommerce Podcast" at bounding box center [377, 344] width 167 height 167
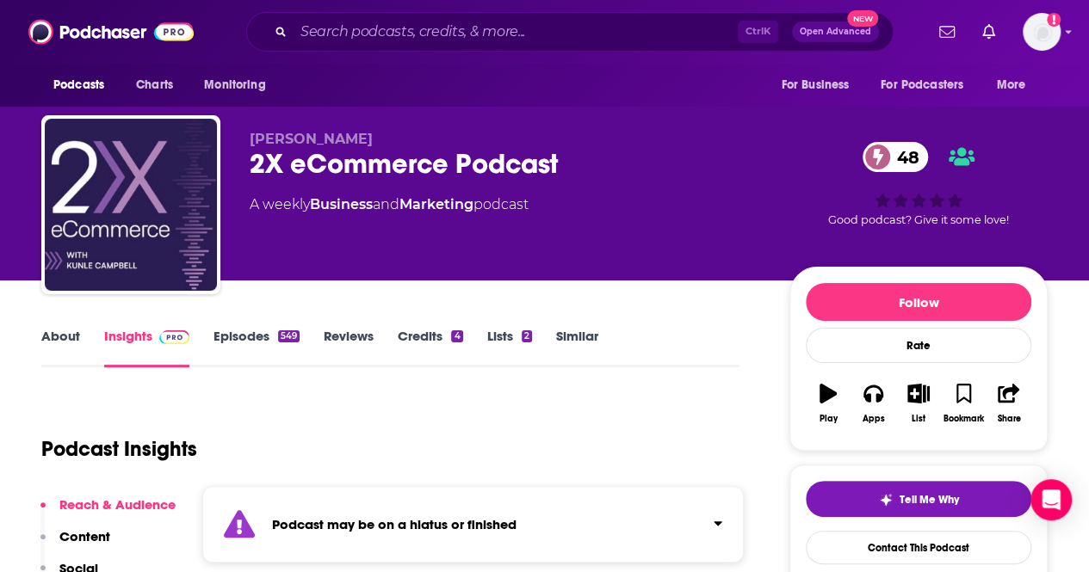
scroll to position [258, 0]
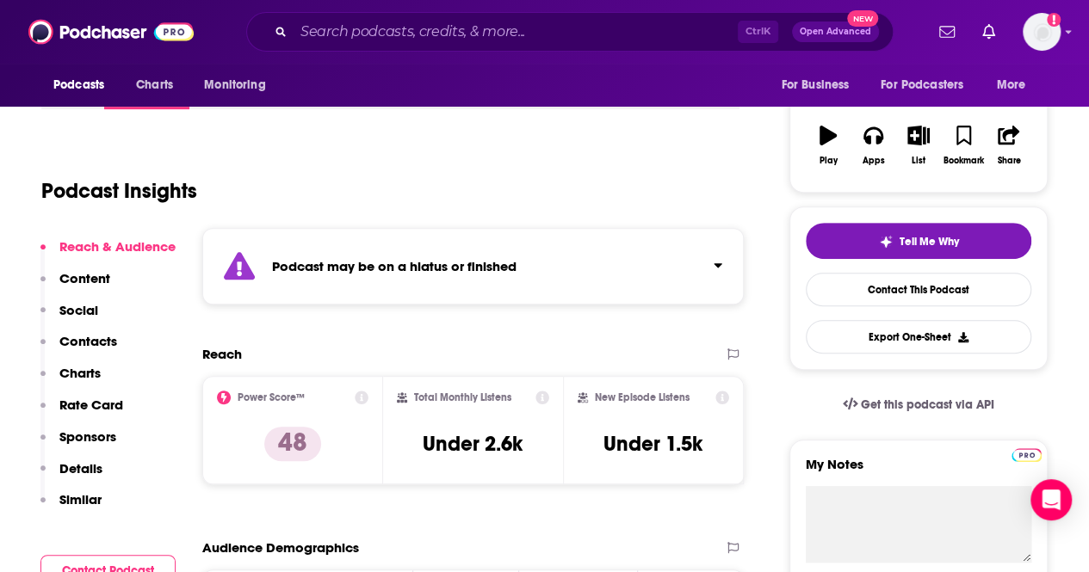
click at [461, 274] on div "Podcast may be on a hiatus or finished" at bounding box center [472, 266] width 541 height 77
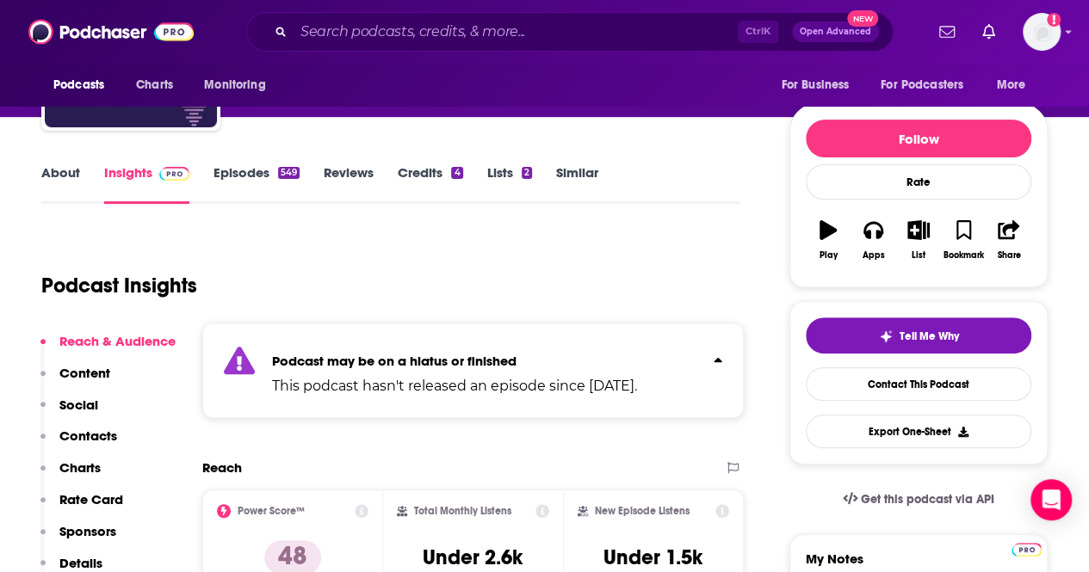
scroll to position [86, 0]
